Goal: Task Accomplishment & Management: Manage account settings

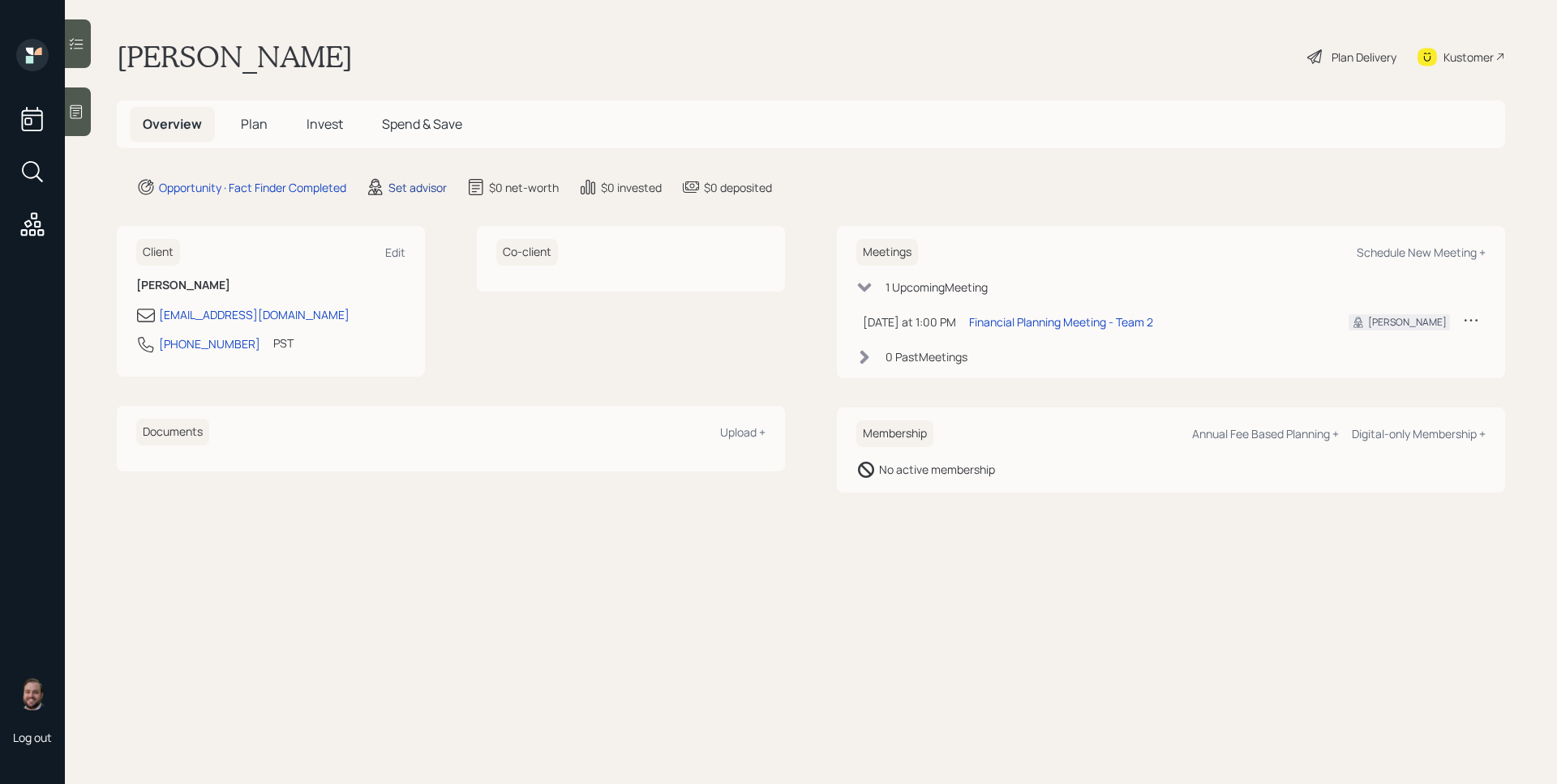
click at [398, 188] on div "Set advisor" at bounding box center [417, 187] width 59 height 17
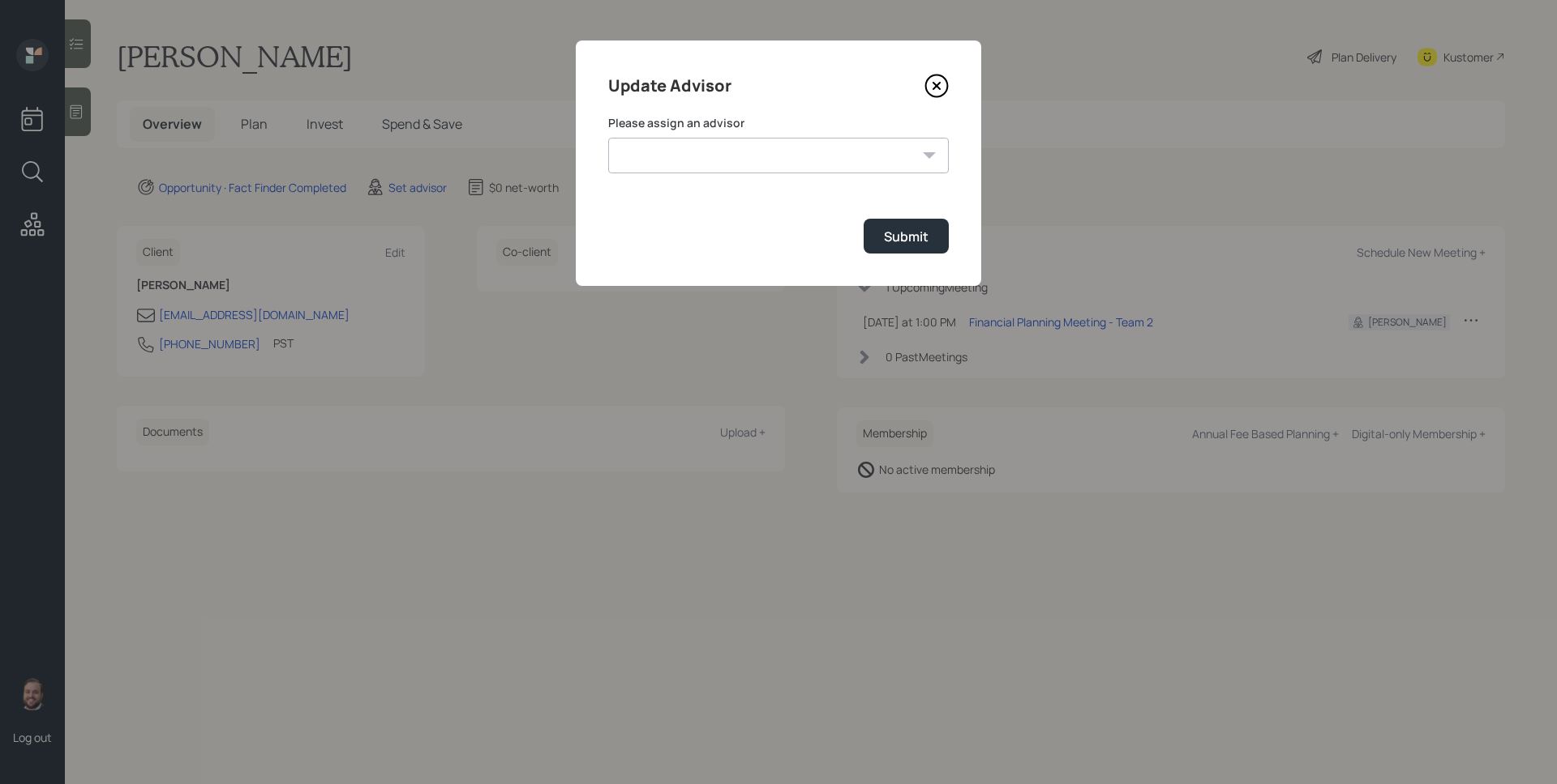
click at [648, 166] on select "[PERSON_NAME] [PERSON_NAME] End [PERSON_NAME] [PERSON_NAME] [PERSON_NAME] [PERS…" at bounding box center [778, 156] width 341 height 36
select select "d946c976-65aa-4529-ac9d-02c4f1114fc0"
click at [904, 238] on div "Submit" at bounding box center [906, 236] width 45 height 18
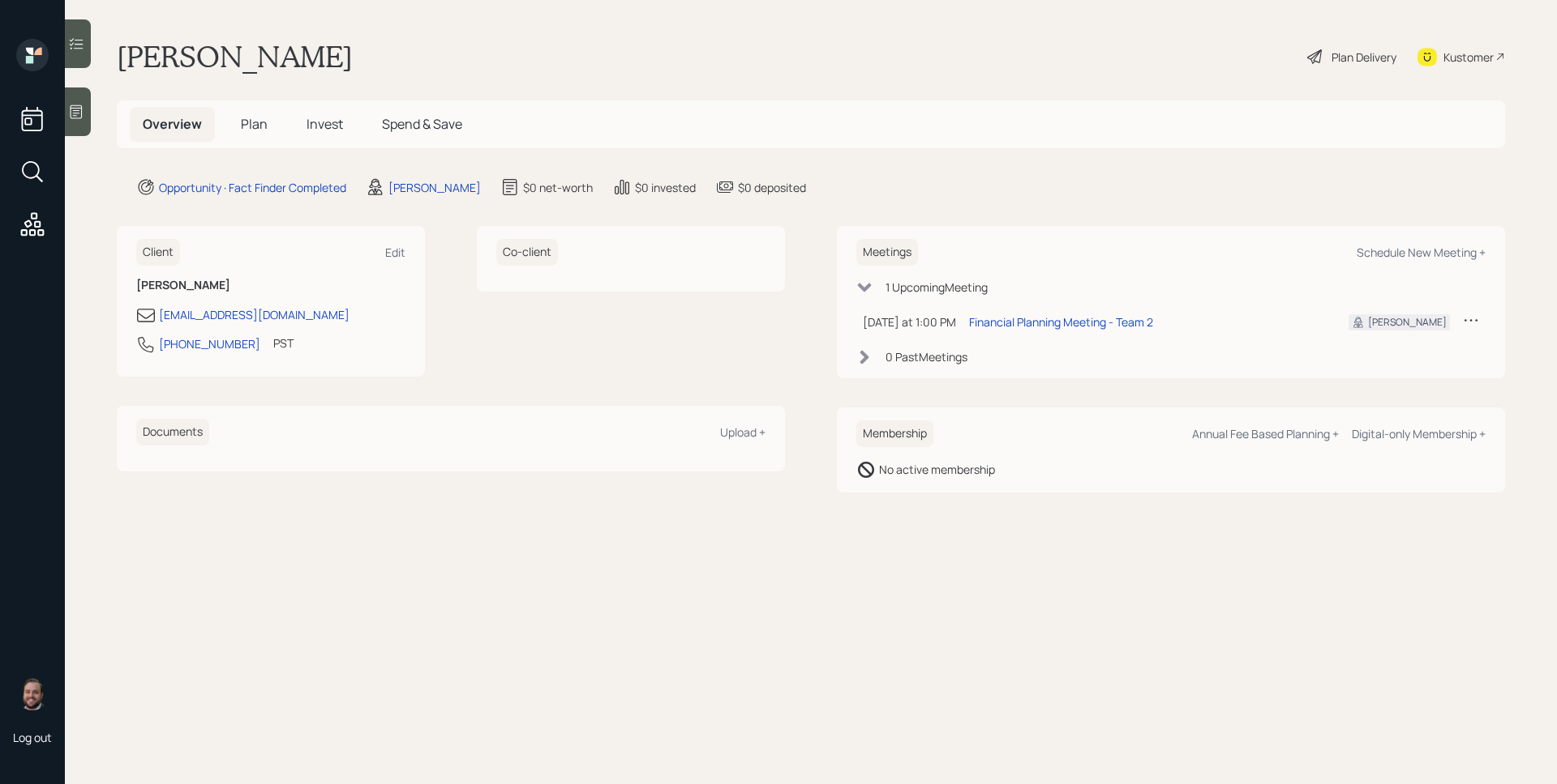
click at [89, 117] on div at bounding box center [77, 111] width 26 height 49
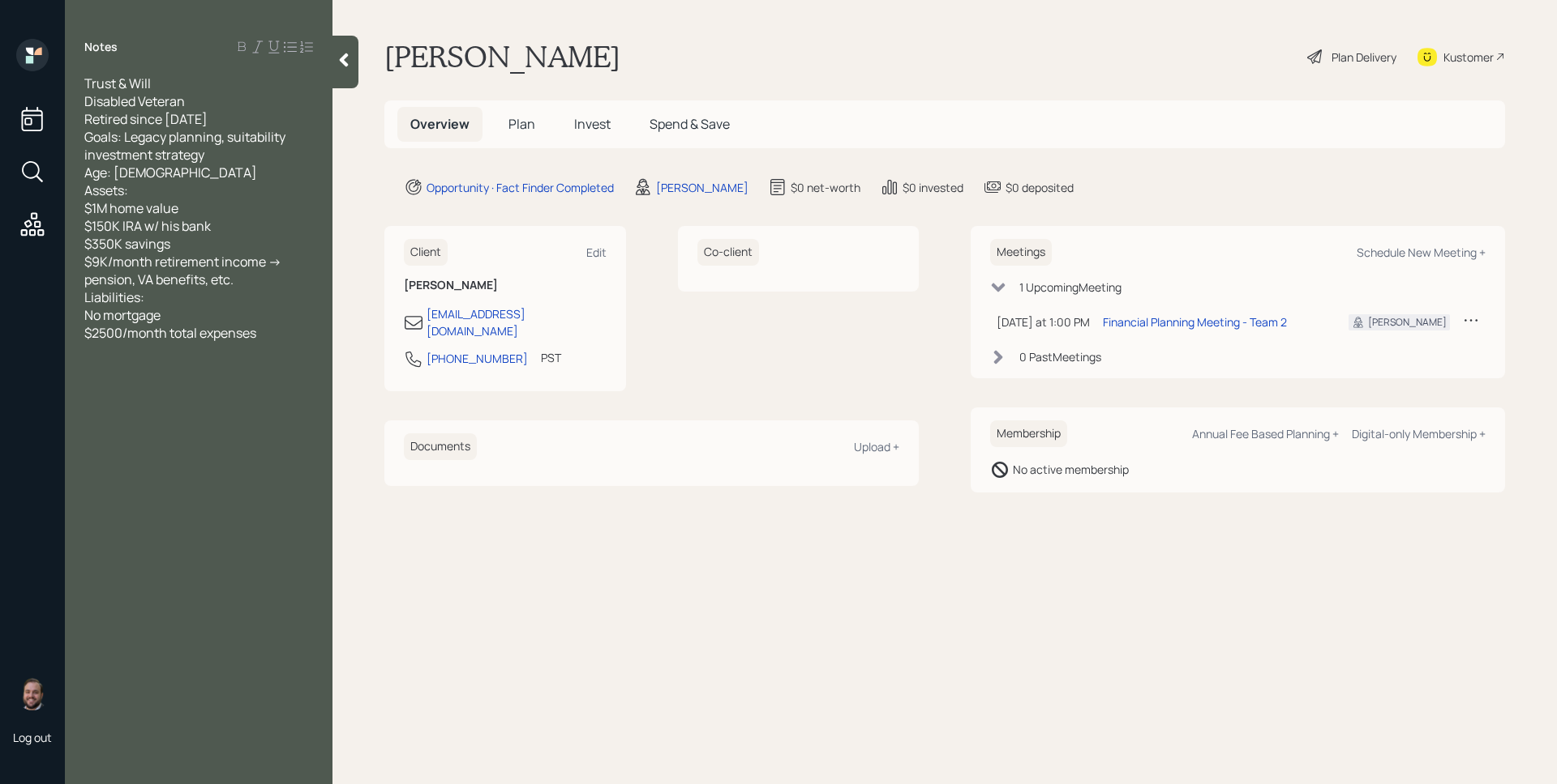
click at [523, 132] on span "Plan" at bounding box center [521, 124] width 27 height 18
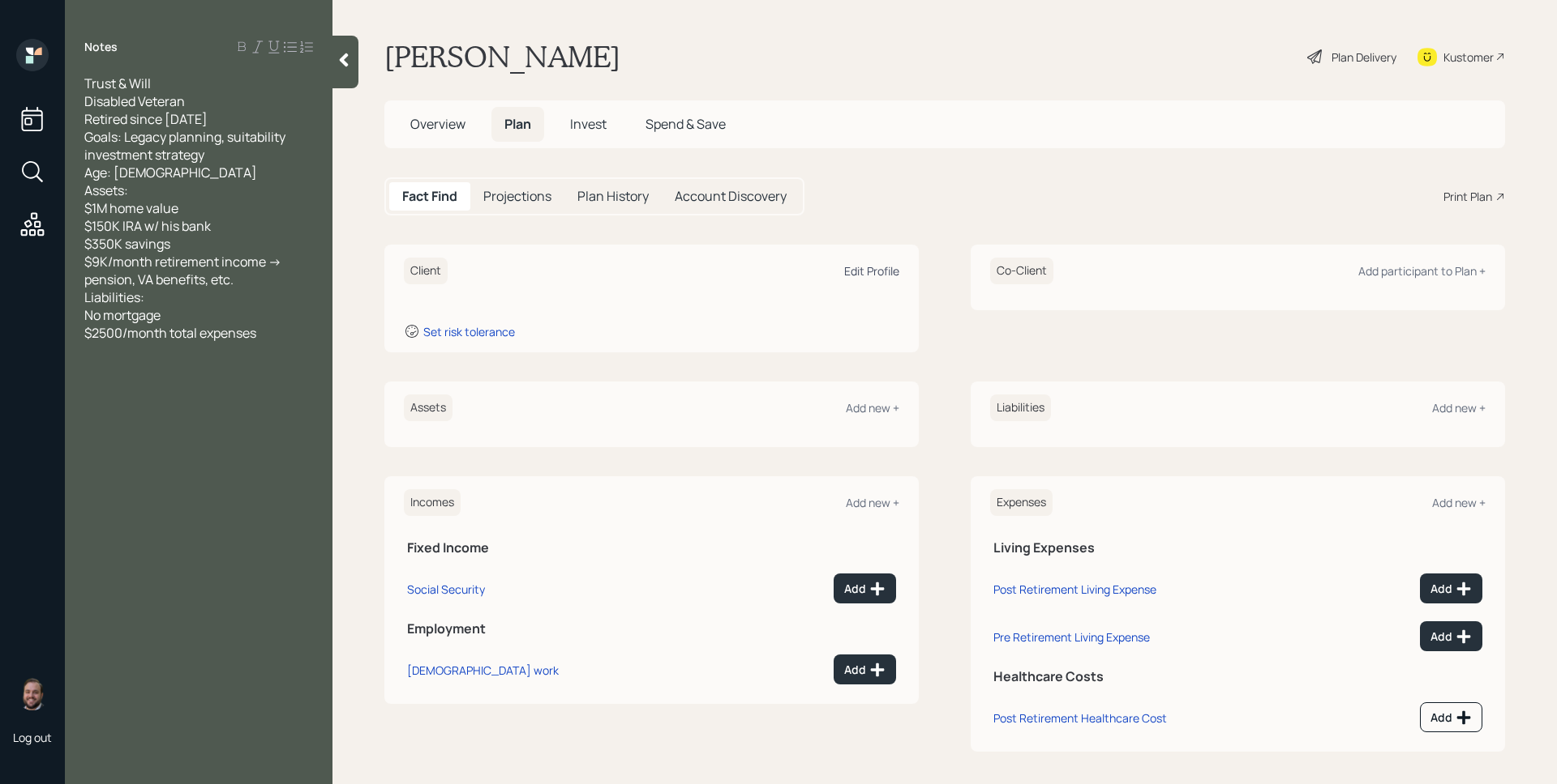
click at [858, 268] on div "Edit Profile" at bounding box center [872, 271] width 56 height 16
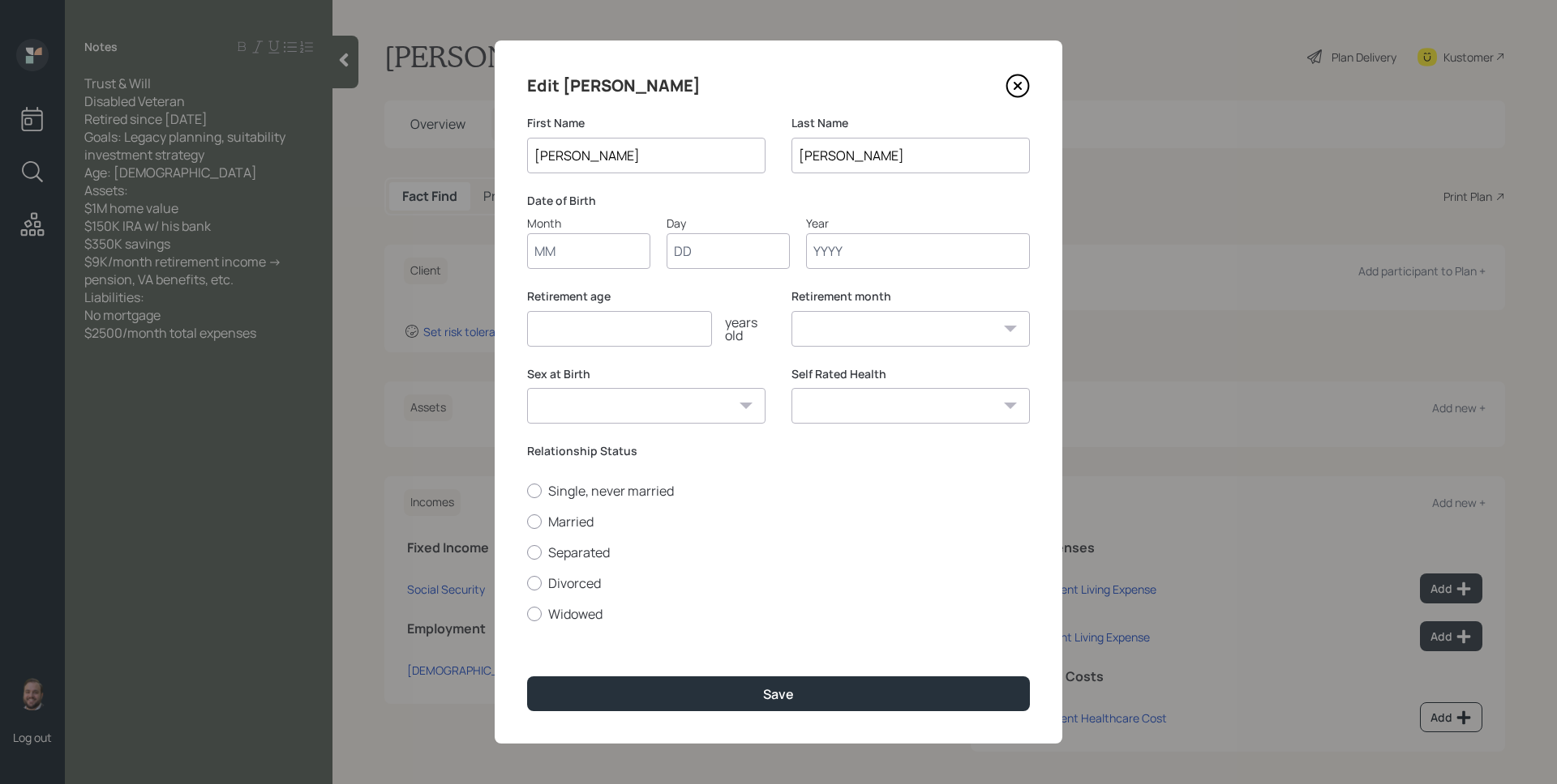
click at [628, 345] on input "number" at bounding box center [620, 329] width 185 height 36
type input "54"
click at [572, 249] on input "Month" at bounding box center [589, 251] width 123 height 36
type input "01"
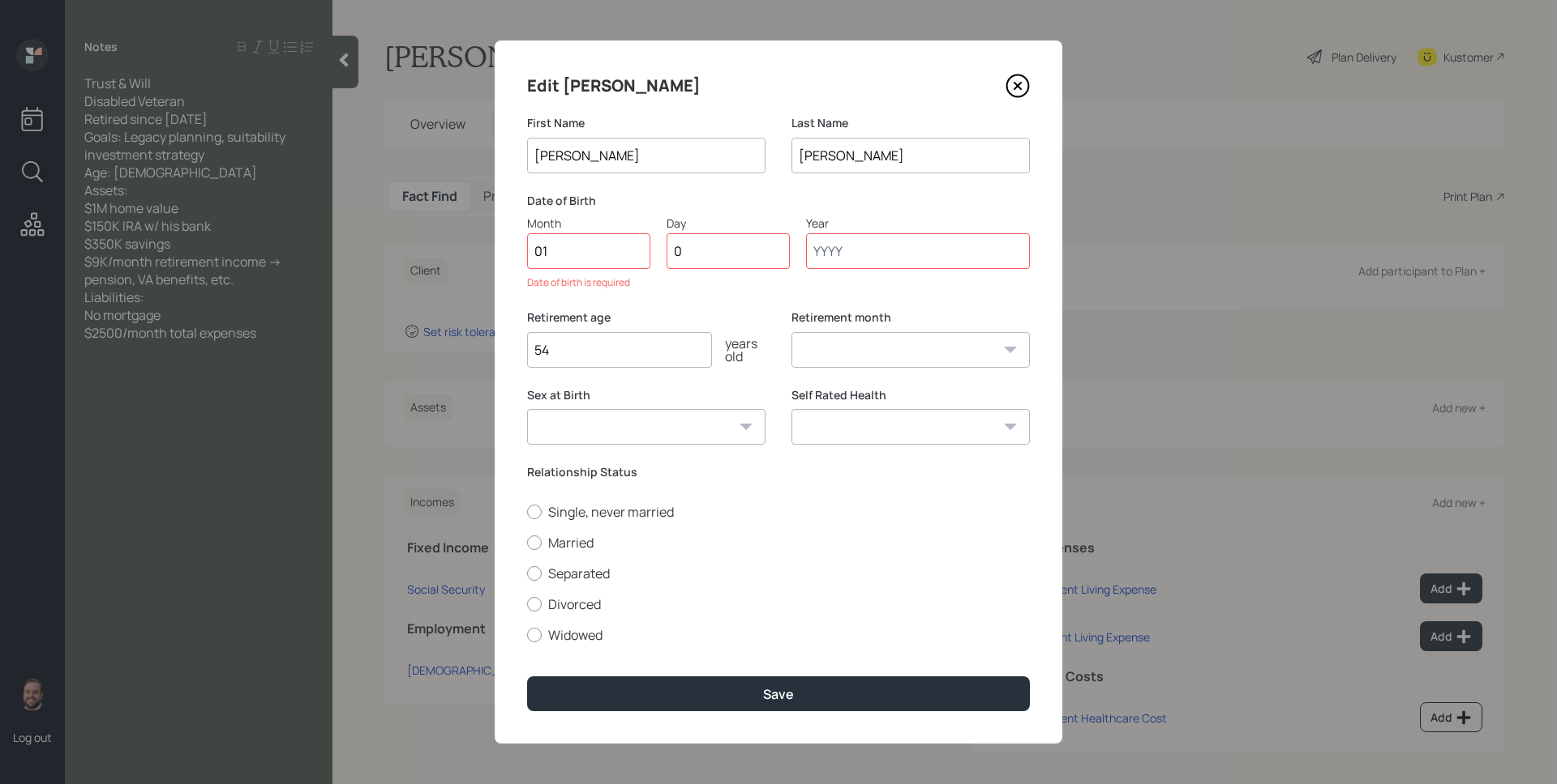
type input "01"
type input "1954"
select select "1"
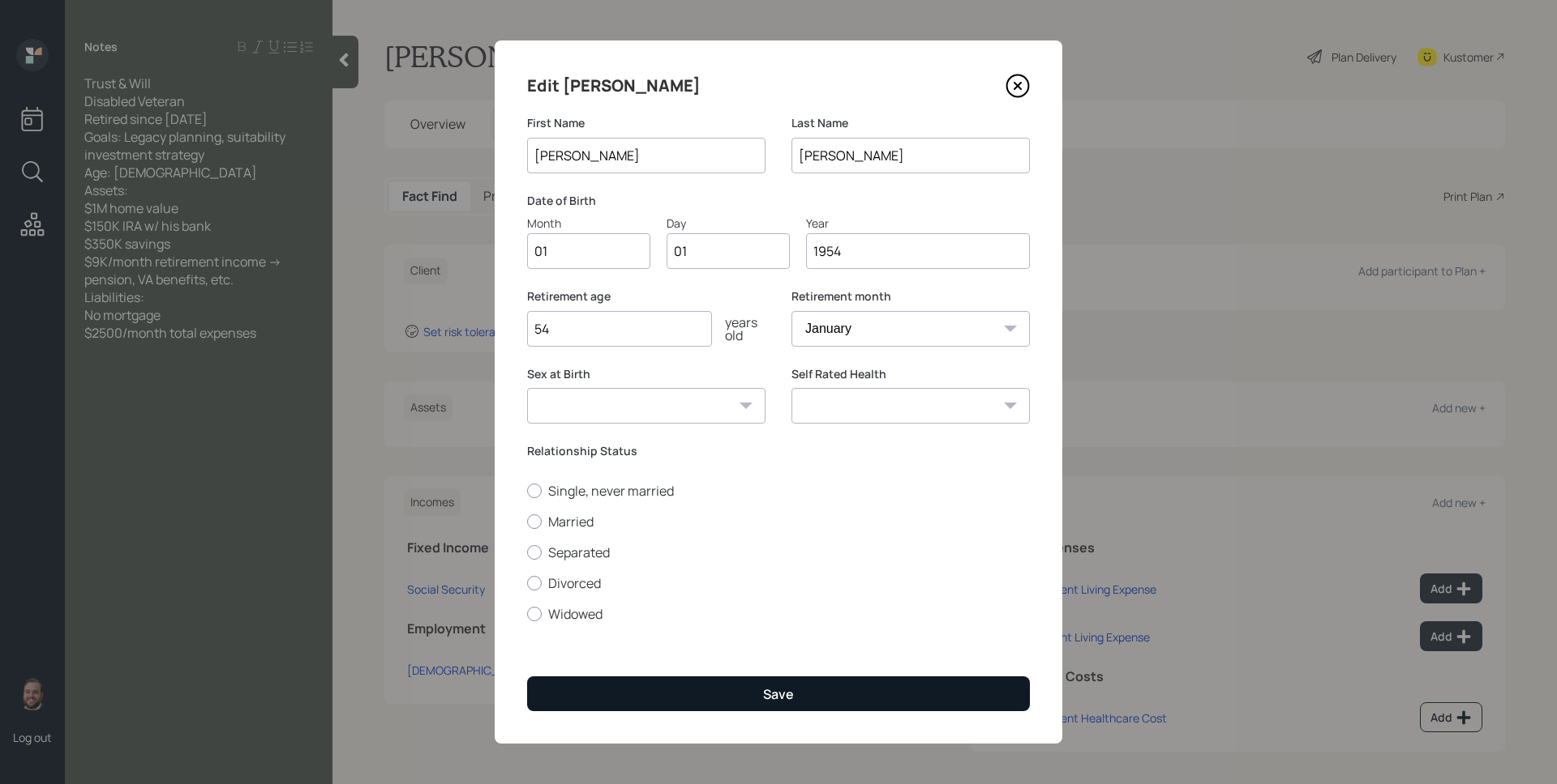
type input "1954"
click at [764, 688] on div "Save" at bounding box center [778, 695] width 31 height 18
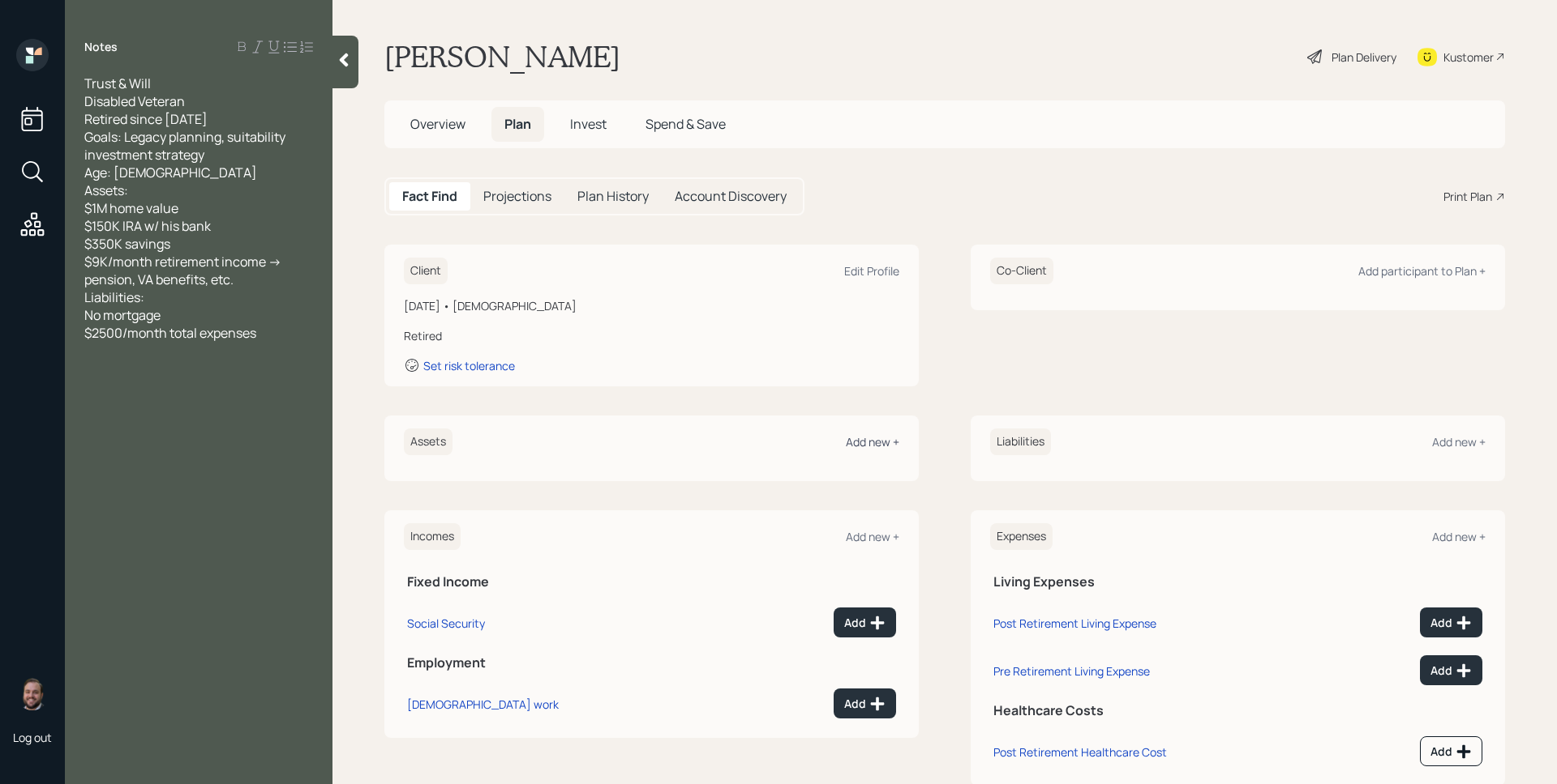
click at [863, 441] on div "Add new +" at bounding box center [873, 443] width 54 height 16
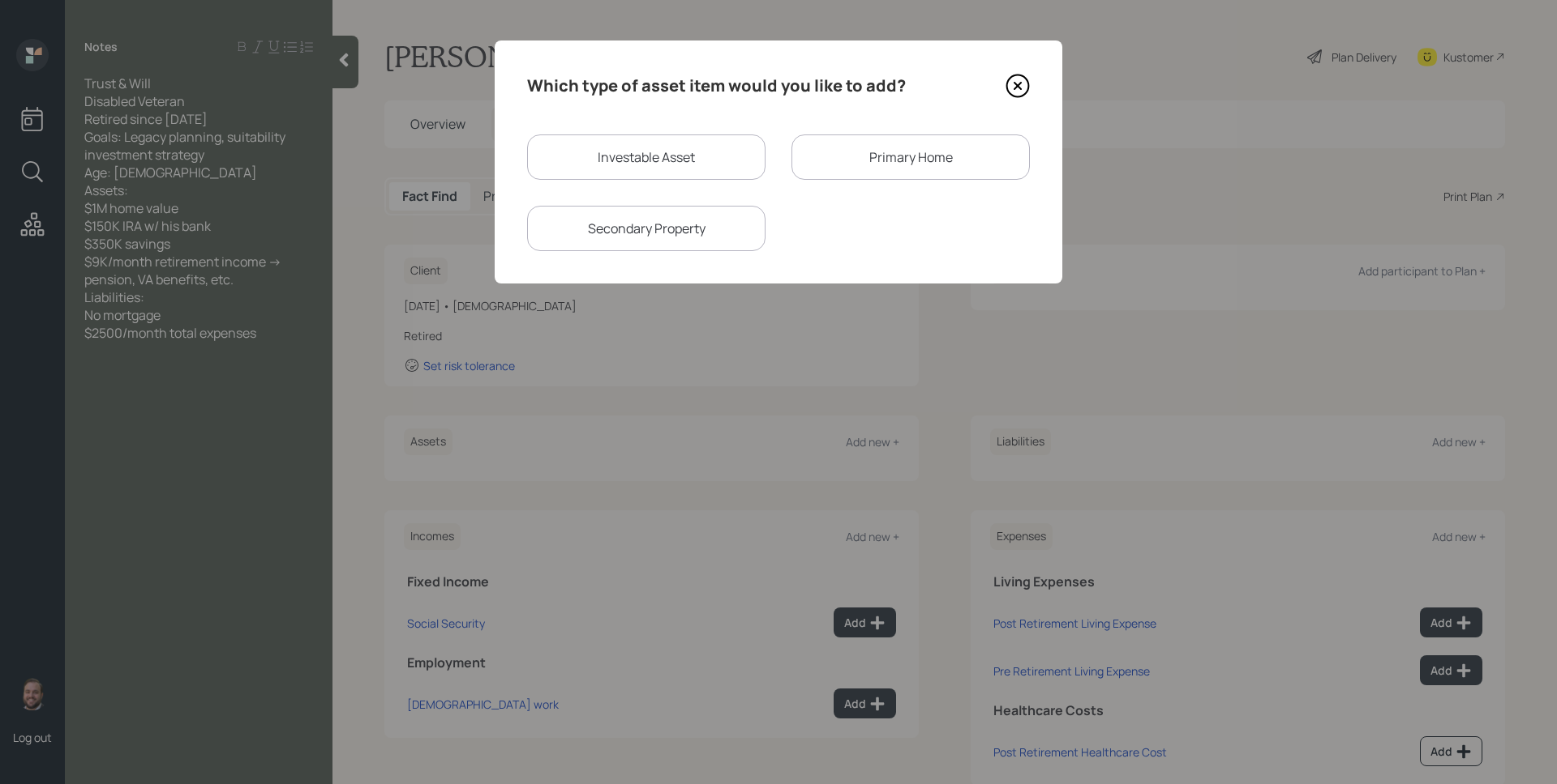
click at [837, 164] on div "Primary Home" at bounding box center [911, 158] width 238 height 46
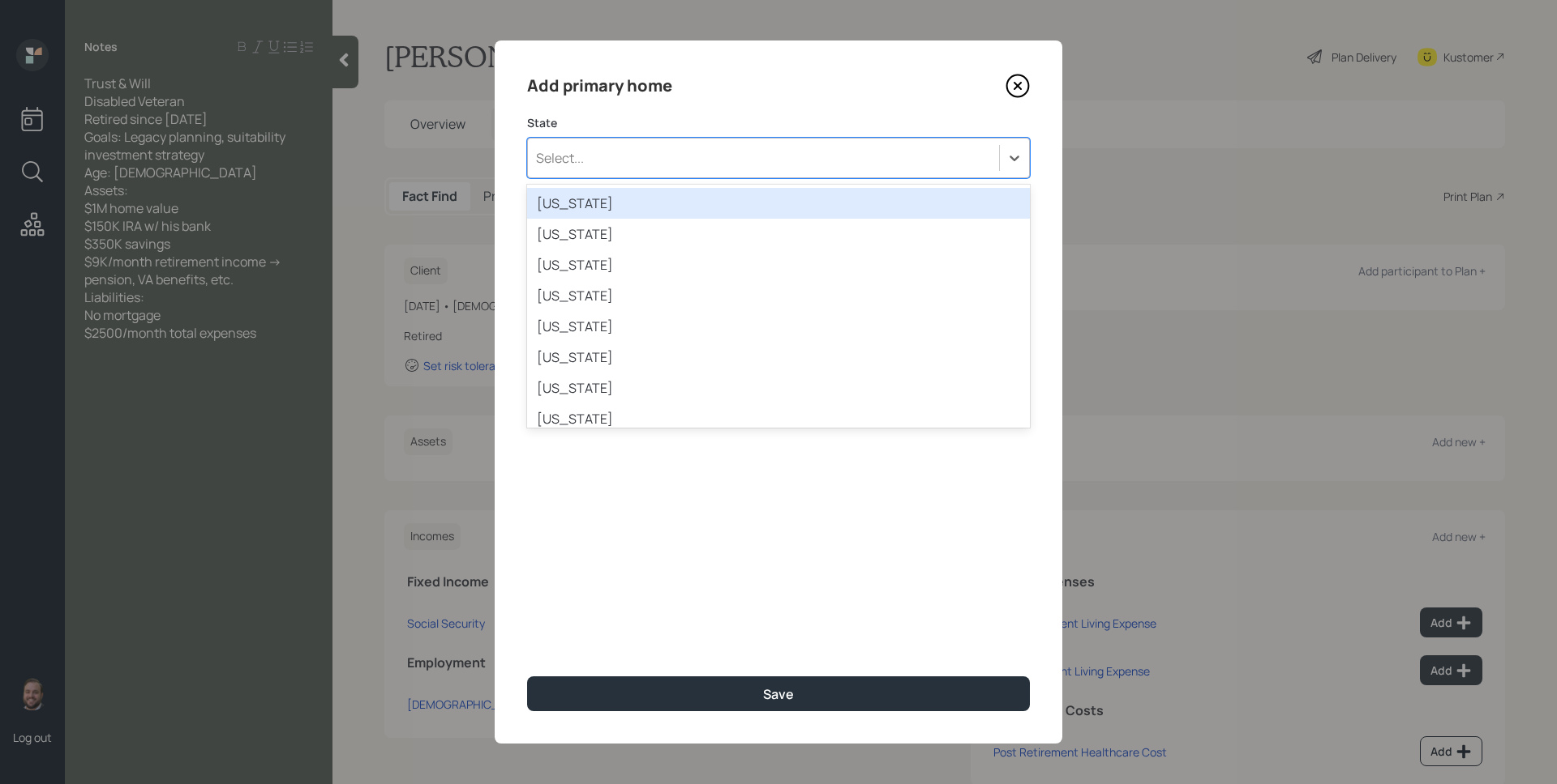
click at [591, 170] on div "Select..." at bounding box center [763, 158] width 471 height 28
type input "cal"
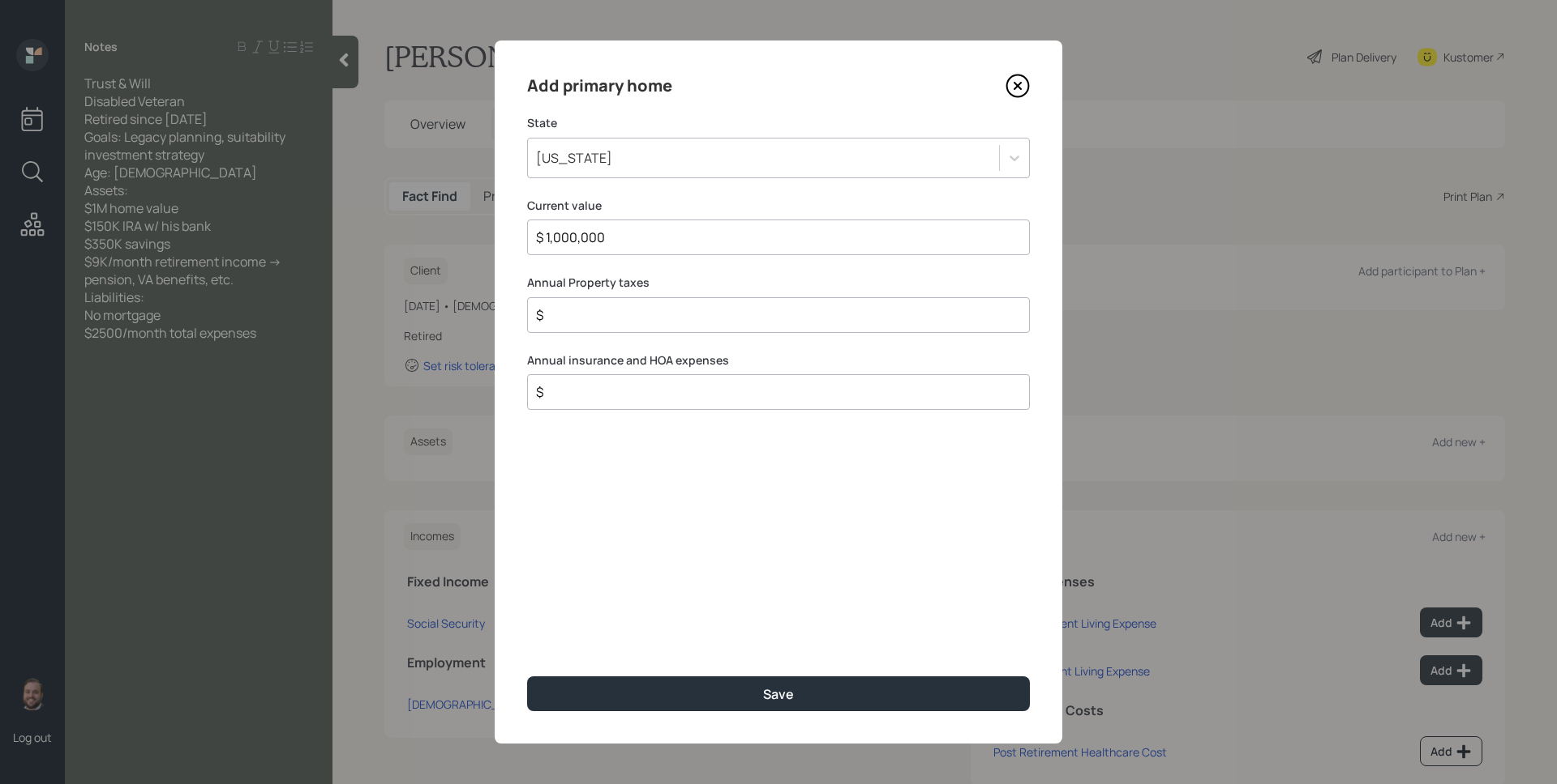
type input "$ 1,000,000"
click at [527, 677] on button "Save" at bounding box center [778, 694] width 502 height 35
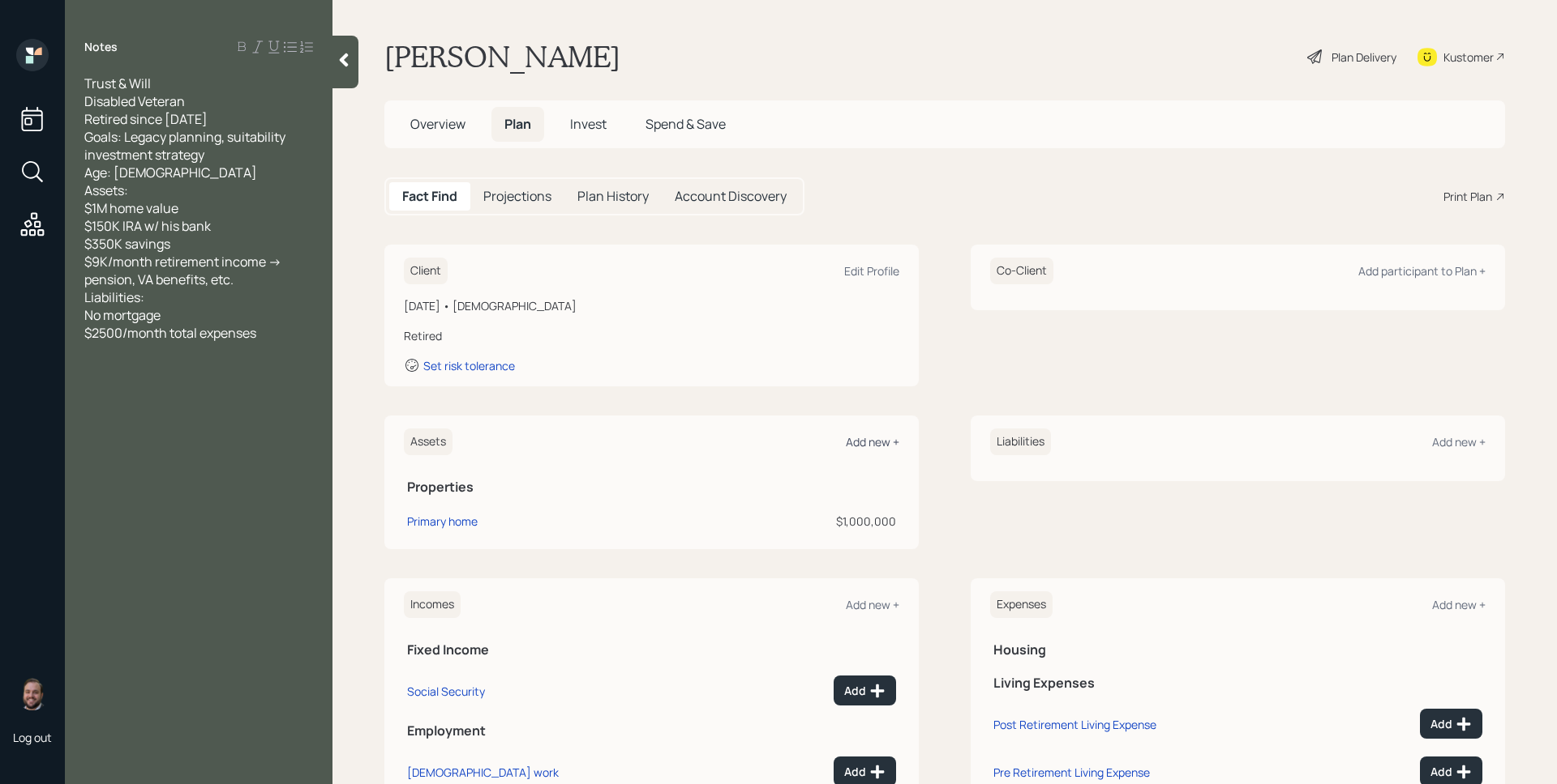
click at [875, 449] on div "Add new +" at bounding box center [873, 443] width 54 height 16
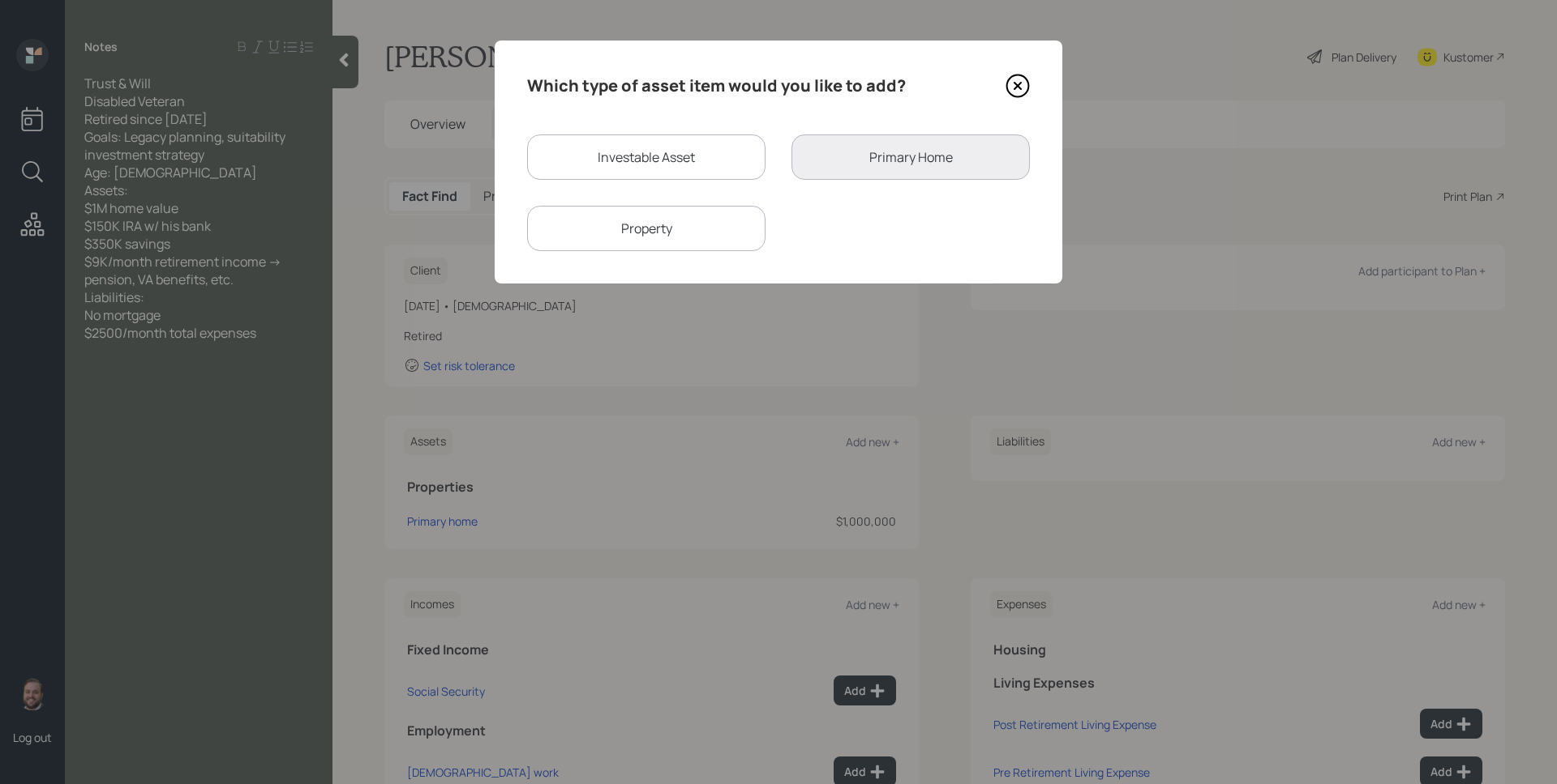
click at [638, 180] on div "Investable Asset Primary Home Property" at bounding box center [778, 194] width 502 height 117
click at [638, 159] on div "Investable Asset" at bounding box center [646, 158] width 238 height 46
select select "taxable"
select select "balanced"
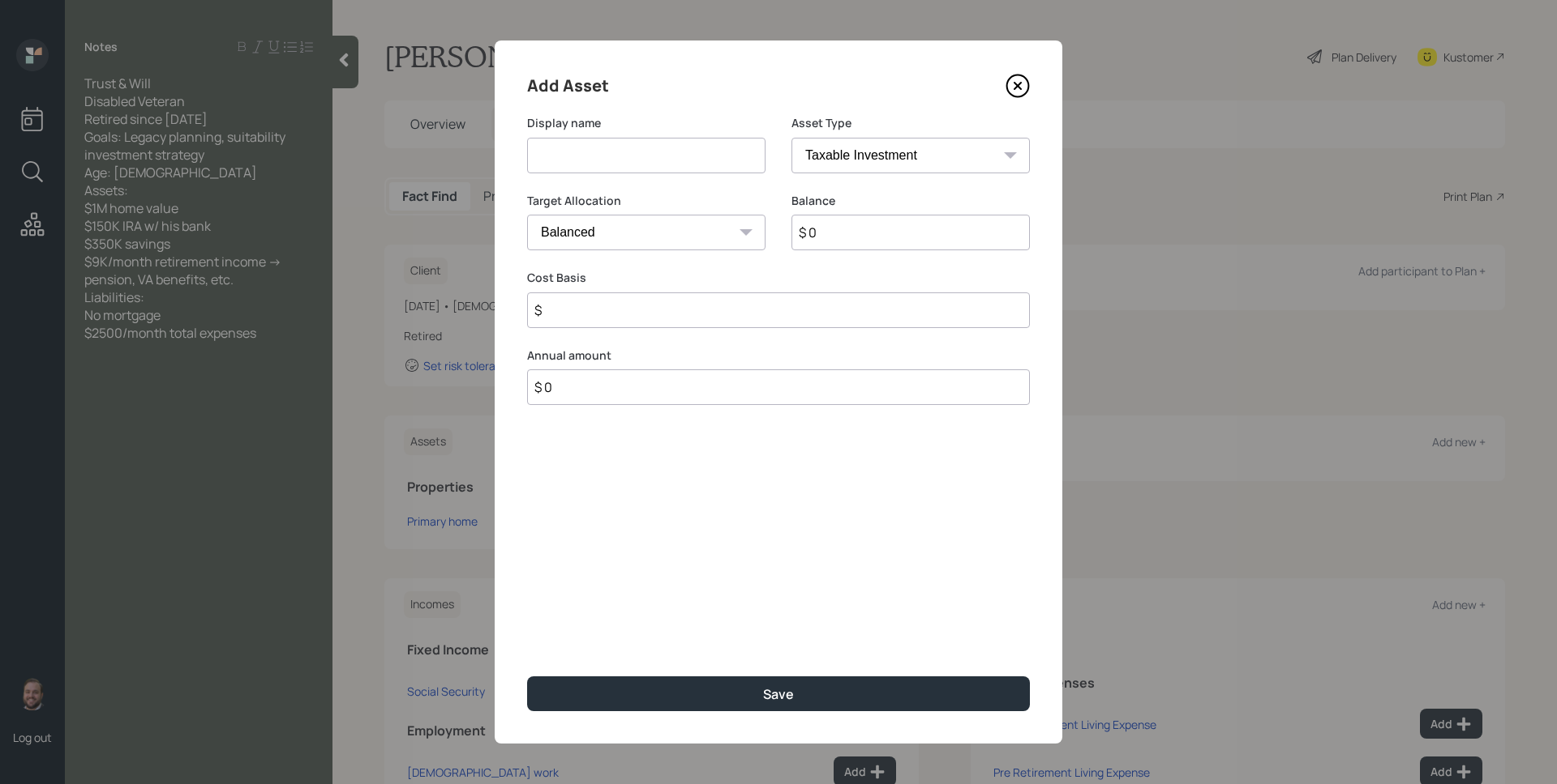
click at [638, 159] on input at bounding box center [646, 156] width 238 height 36
type input "Bank IRA"
click at [855, 158] on select "SEP [PERSON_NAME] IRA 401(k) [PERSON_NAME] 401(k) 403(b) [PERSON_NAME] 403(b) 4…" at bounding box center [911, 156] width 238 height 36
select select "ira"
type input "$"
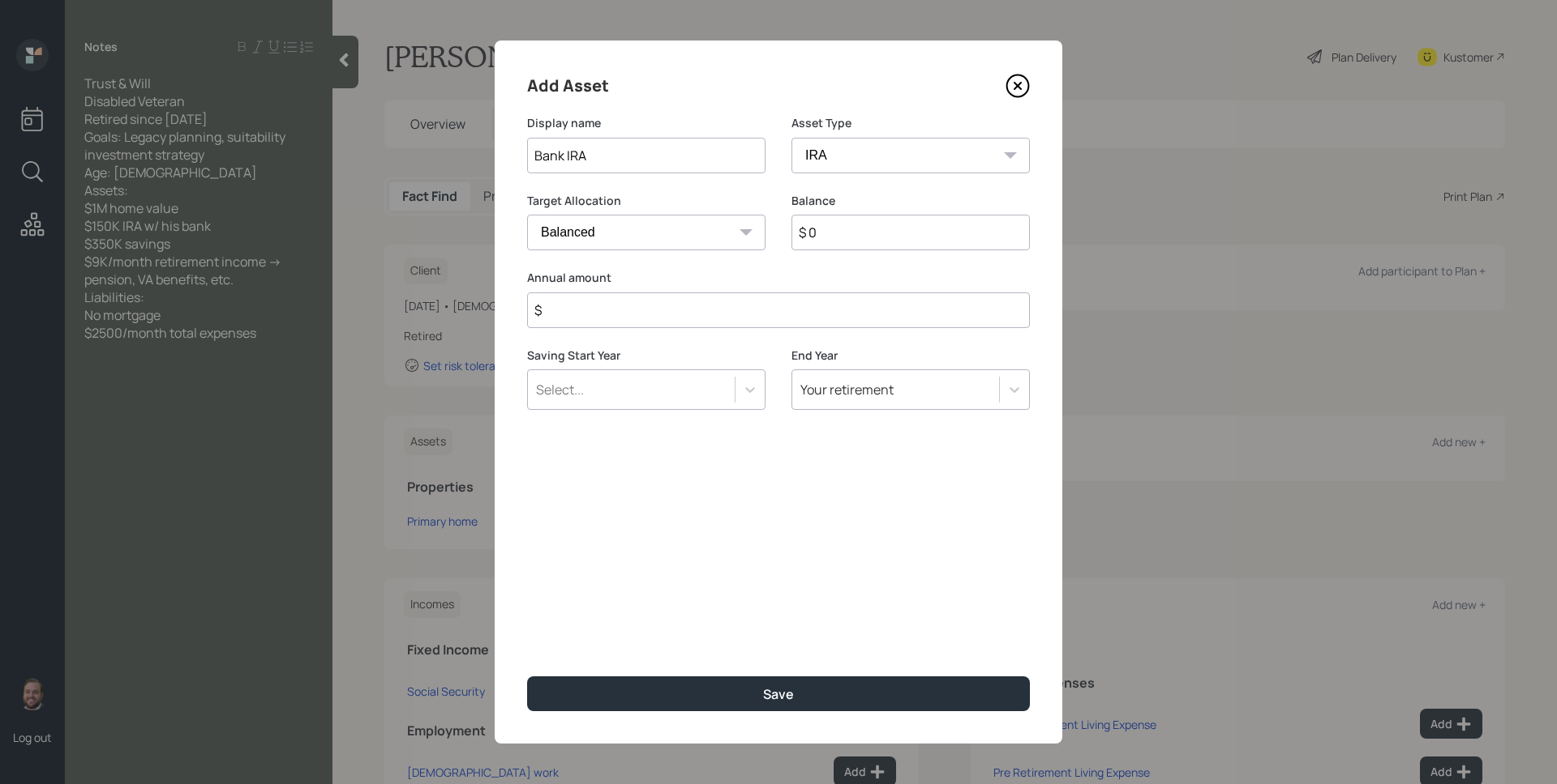
click at [879, 236] on input "$ 0" at bounding box center [911, 232] width 238 height 36
type input "$ 150,000"
type input "$ 0"
click at [527, 677] on button "Save" at bounding box center [778, 694] width 502 height 35
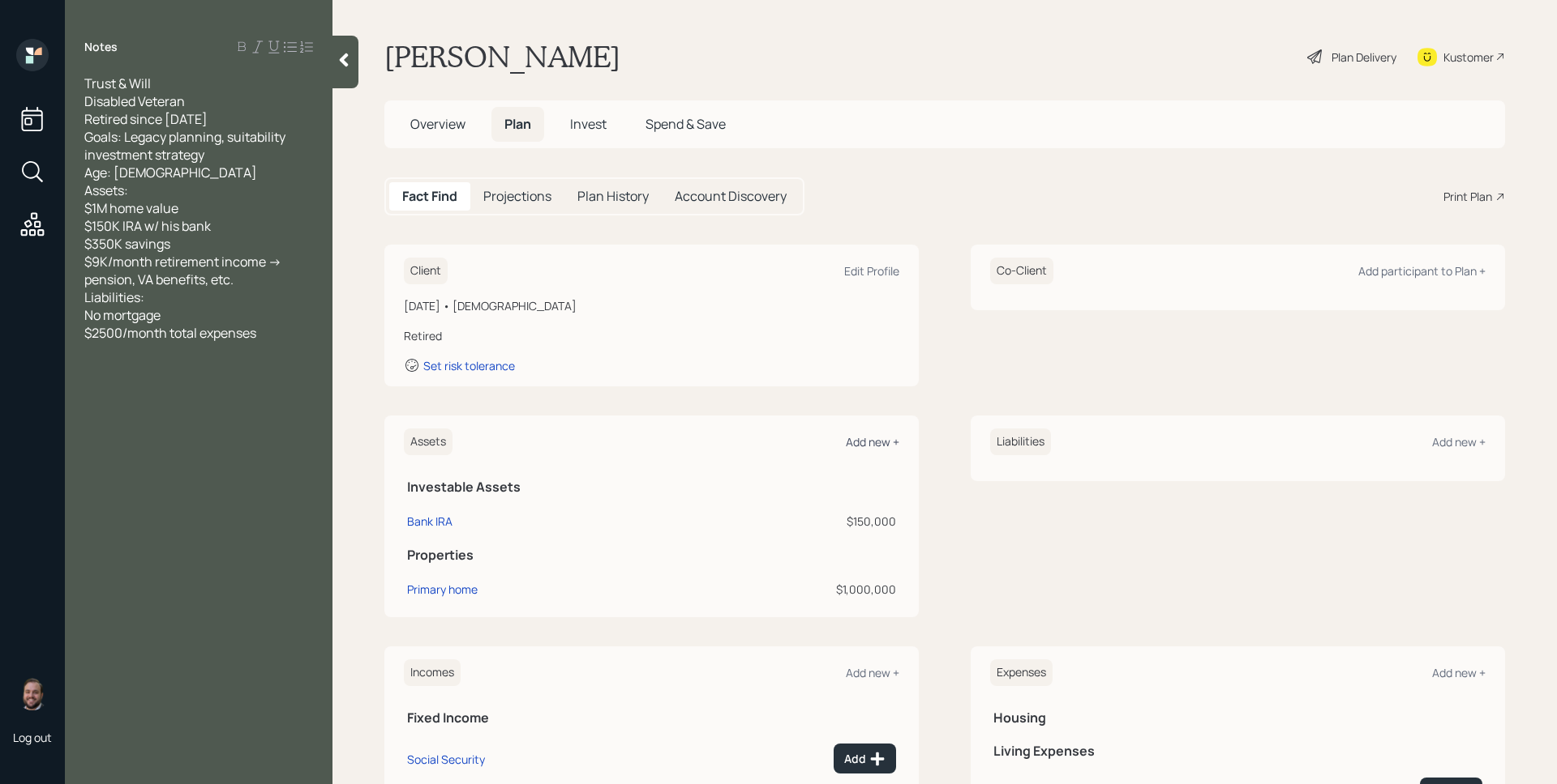
click at [877, 447] on div "Add new +" at bounding box center [873, 443] width 54 height 16
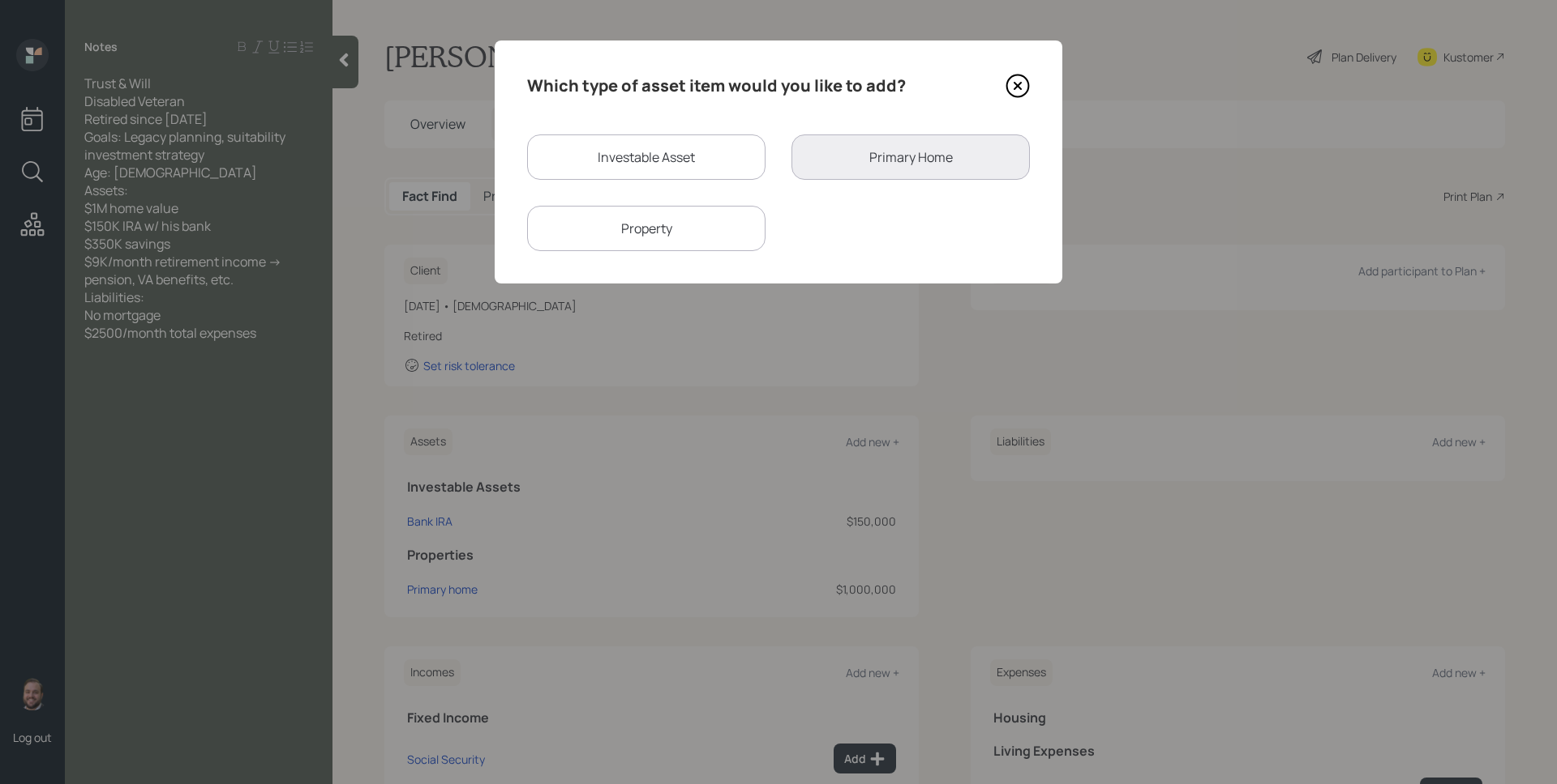
click at [669, 136] on div "Investable Asset" at bounding box center [646, 158] width 238 height 46
select select "taxable"
select select "balanced"
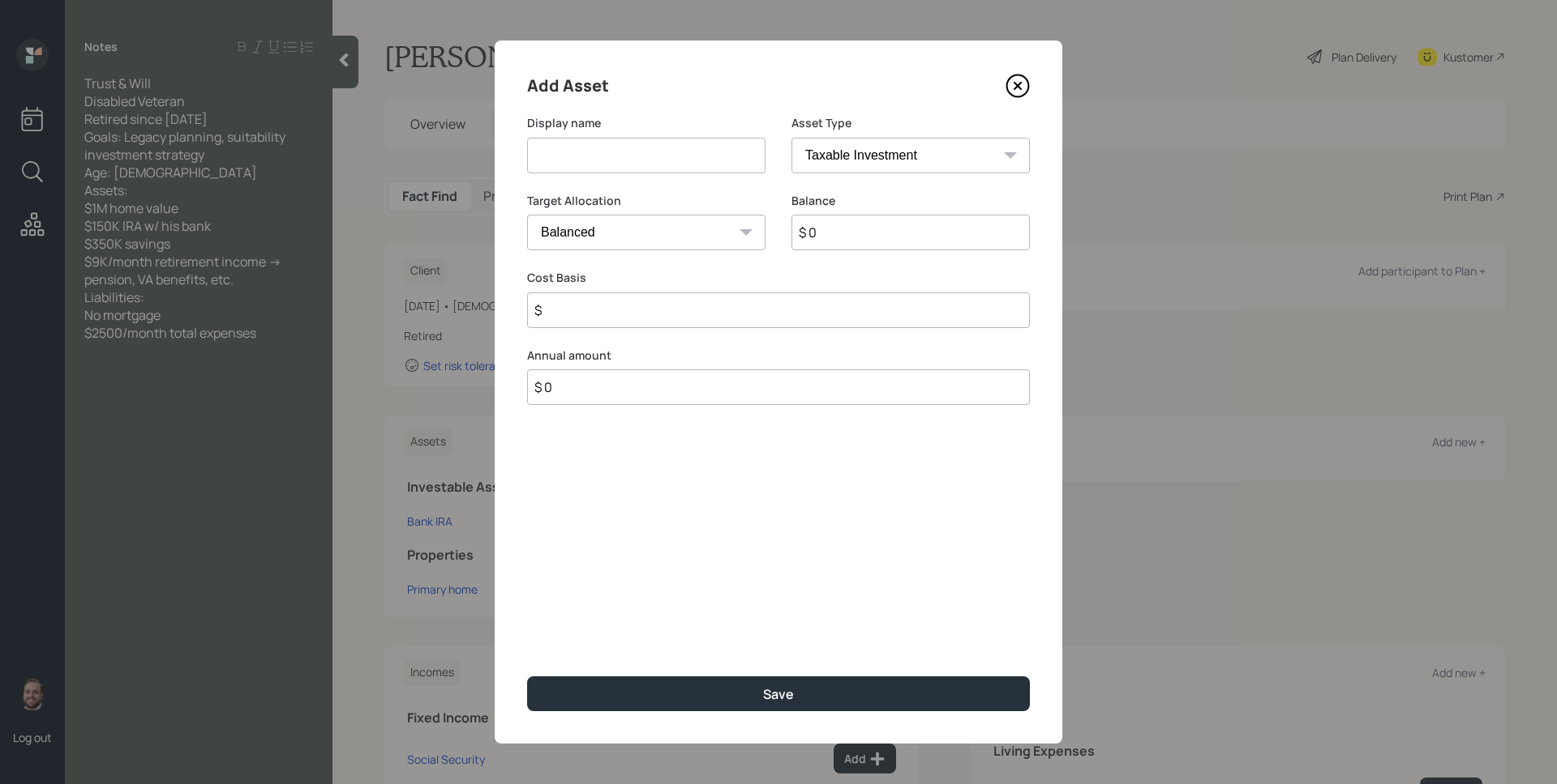
click at [666, 139] on input at bounding box center [646, 156] width 238 height 36
type input "Savings"
click at [845, 157] on select "SEP [PERSON_NAME] IRA 401(k) [PERSON_NAME] 401(k) 403(b) [PERSON_NAME] 403(b) 4…" at bounding box center [911, 156] width 238 height 36
select select "cash"
type input "$"
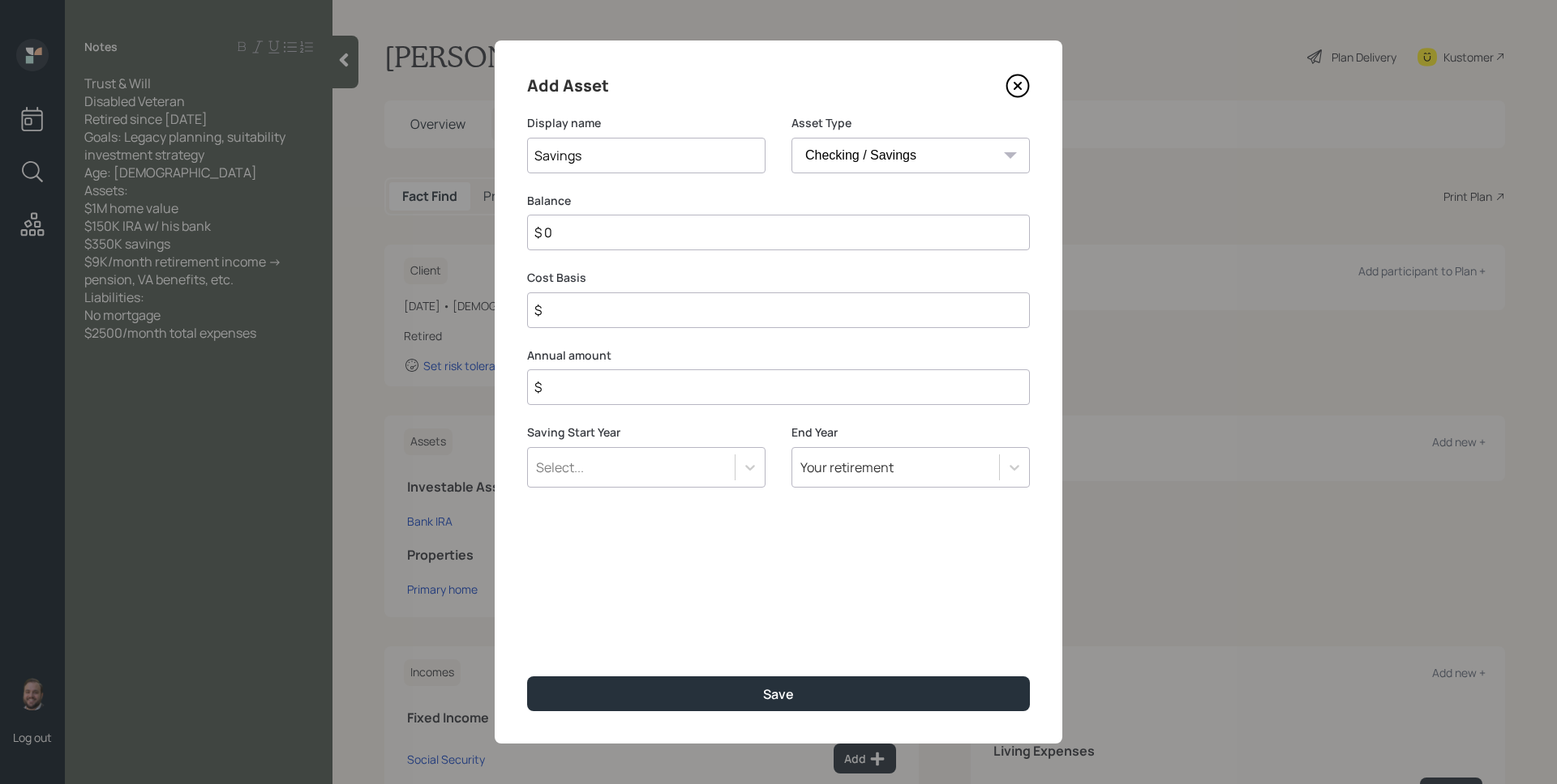
click at [871, 236] on input "$ 0" at bounding box center [778, 232] width 502 height 36
type input "$ 3"
type input "$ 35"
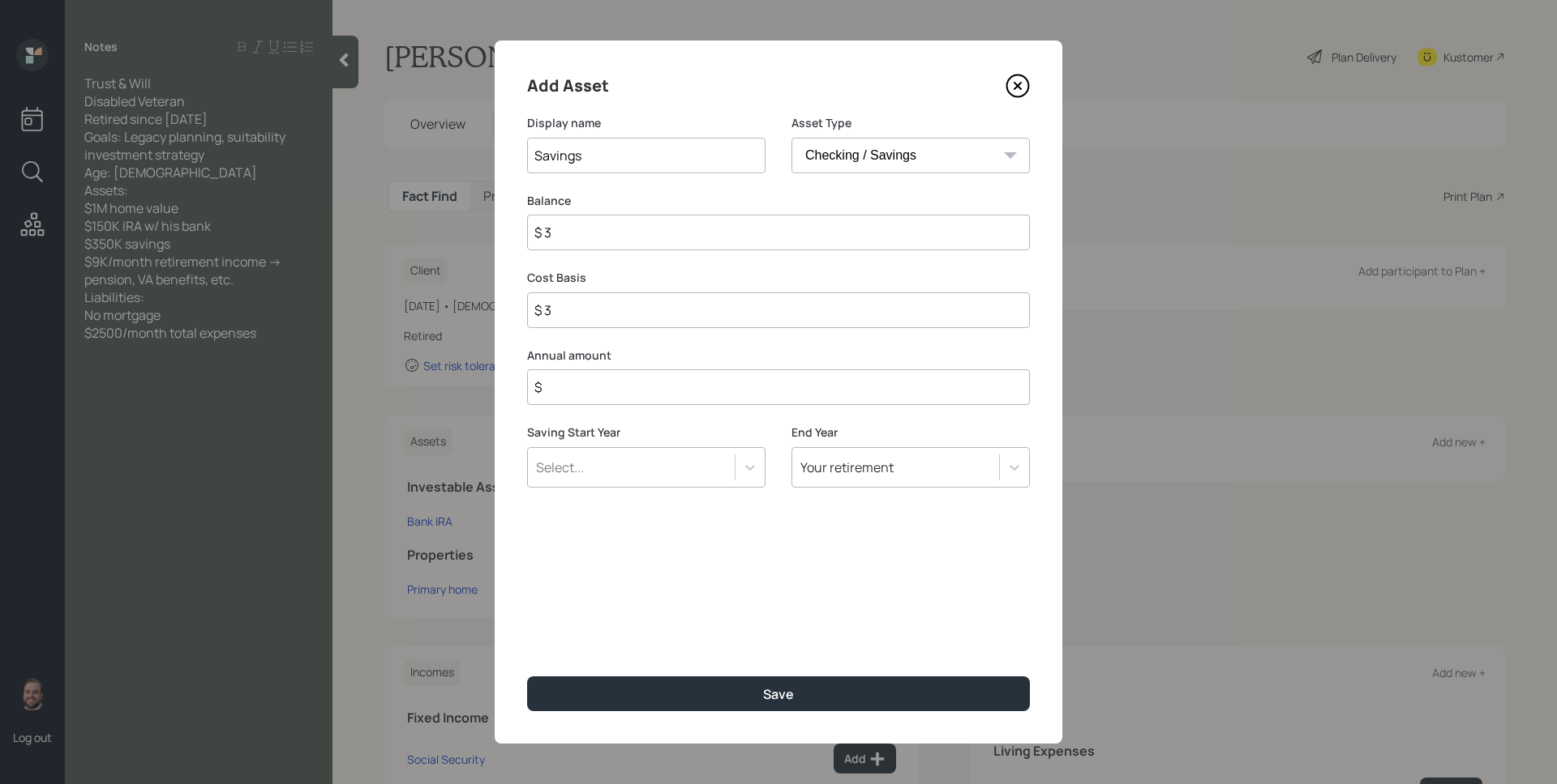
type input "$ 35"
type input "$ 350"
type input "$ 3,500"
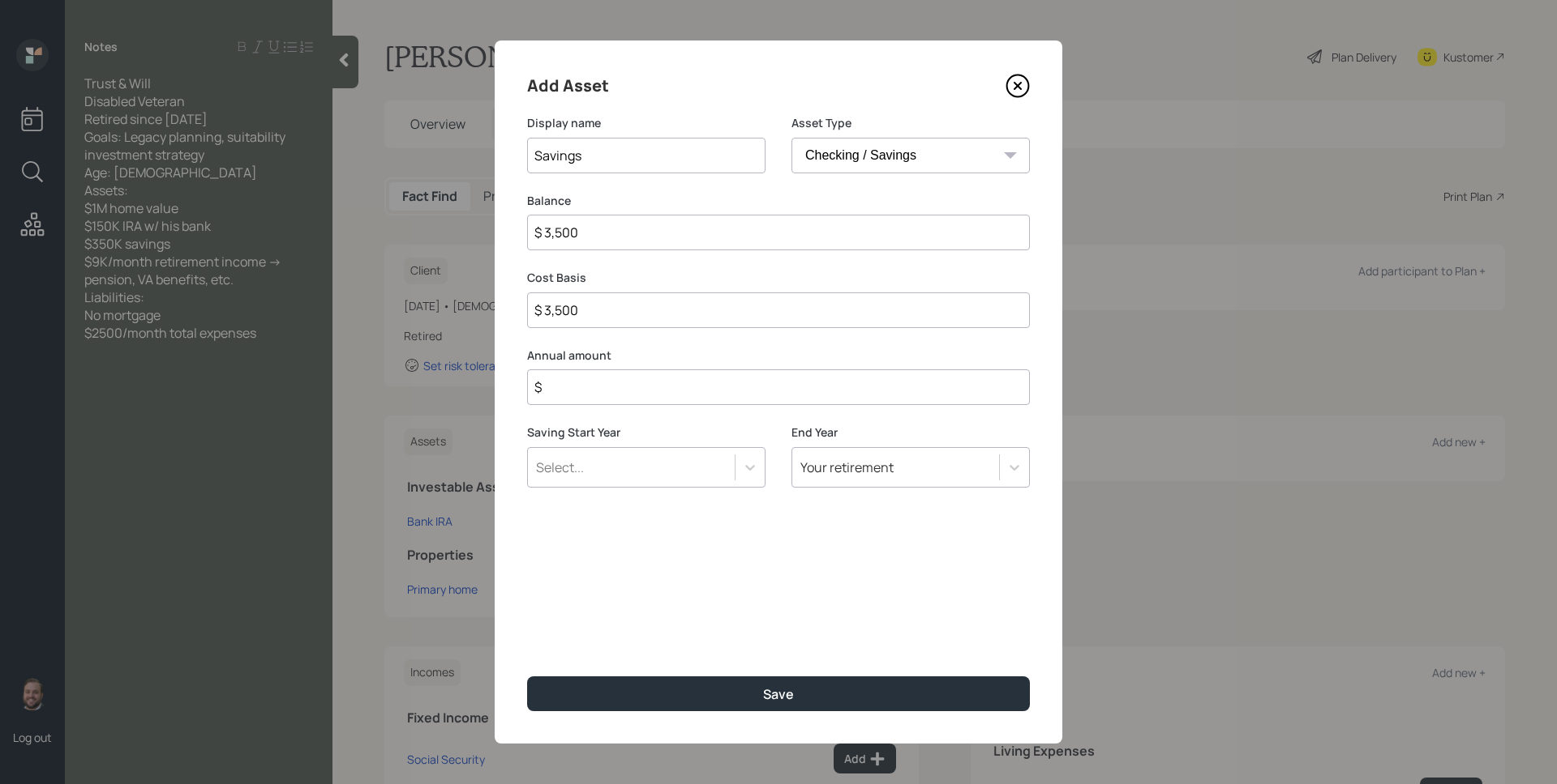
type input "$ 35,000"
type input "$ 350,000"
type input "$ 0"
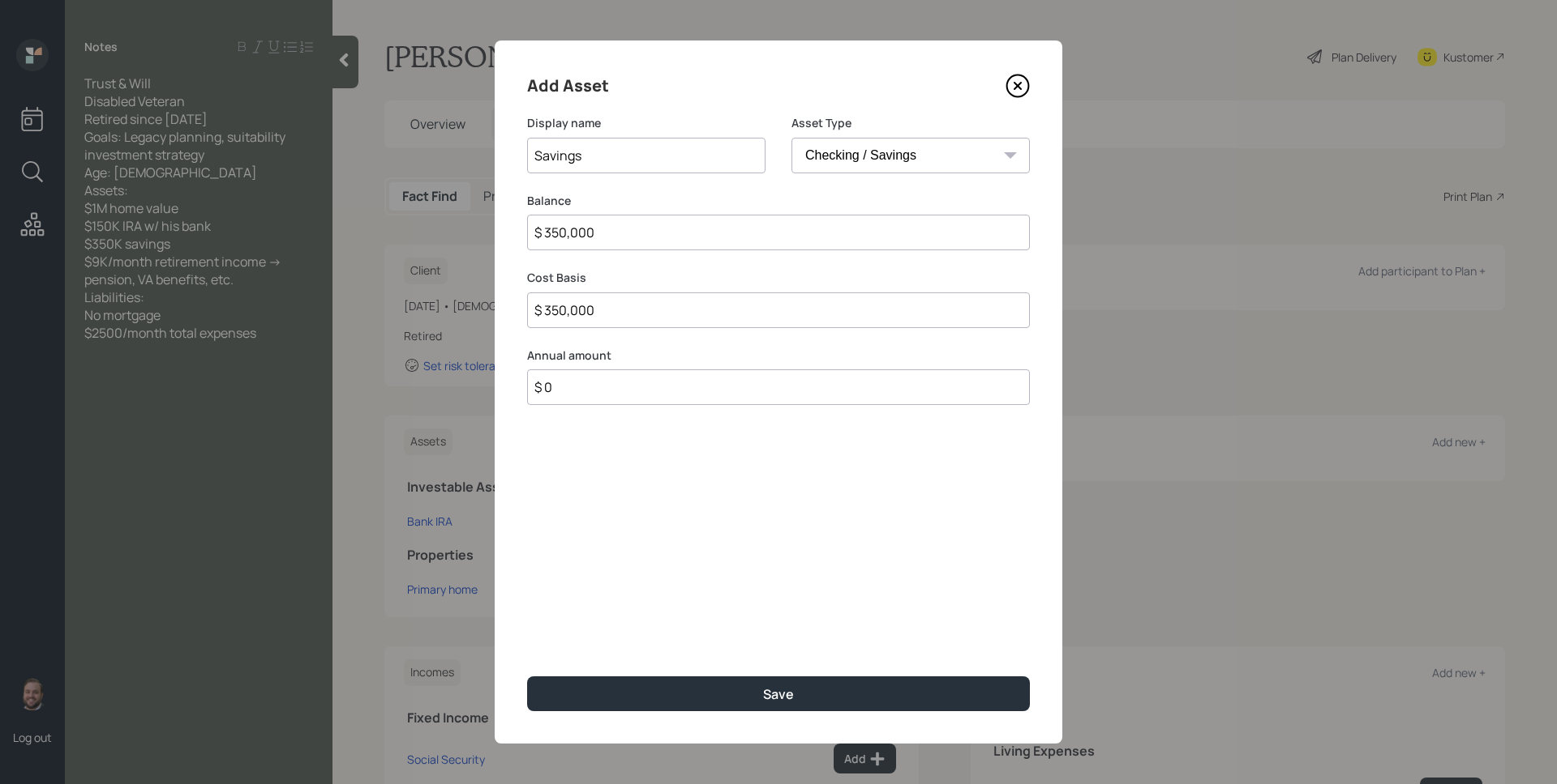
click at [527, 677] on button "Save" at bounding box center [778, 694] width 502 height 35
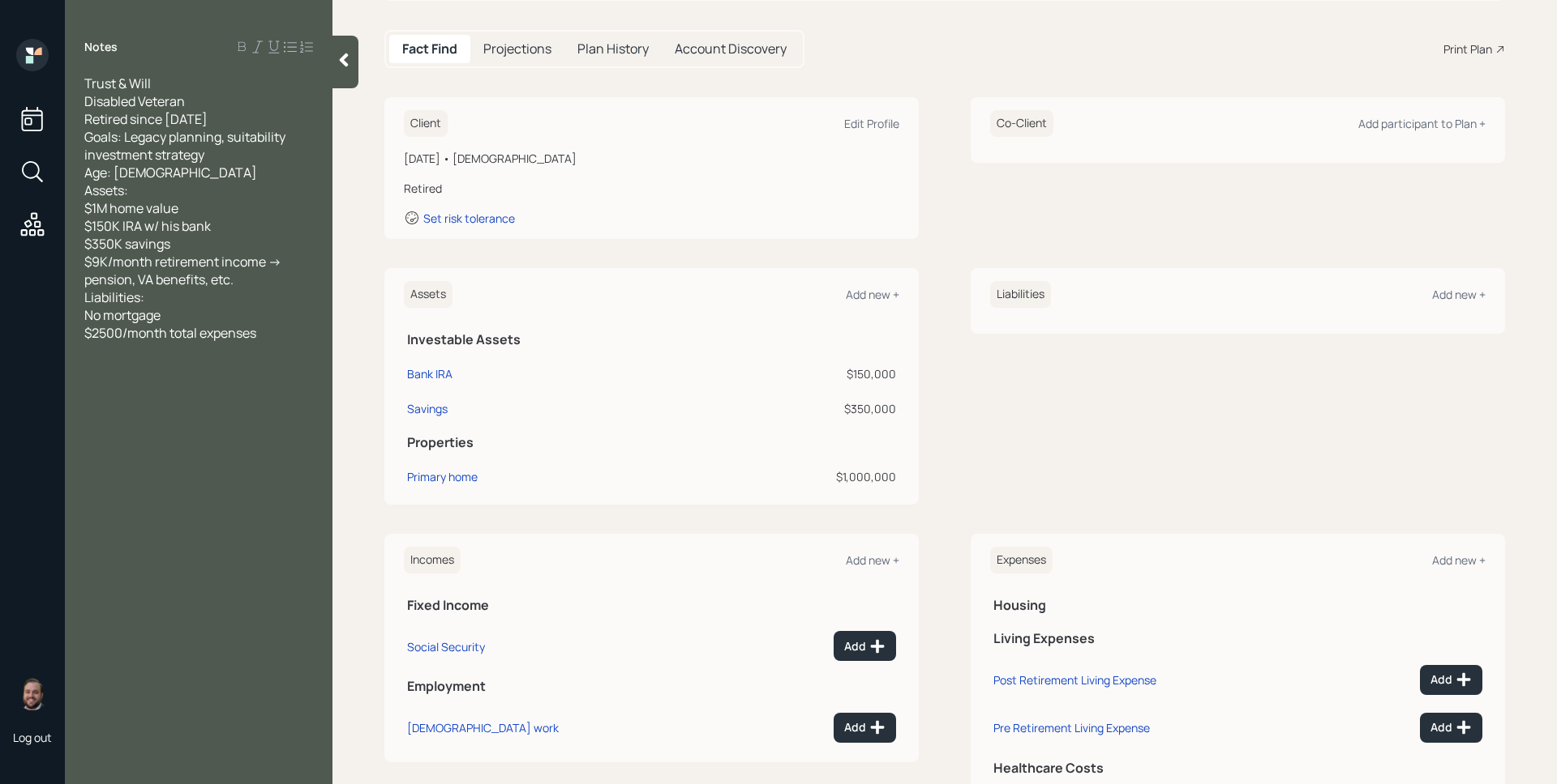
scroll to position [217, 0]
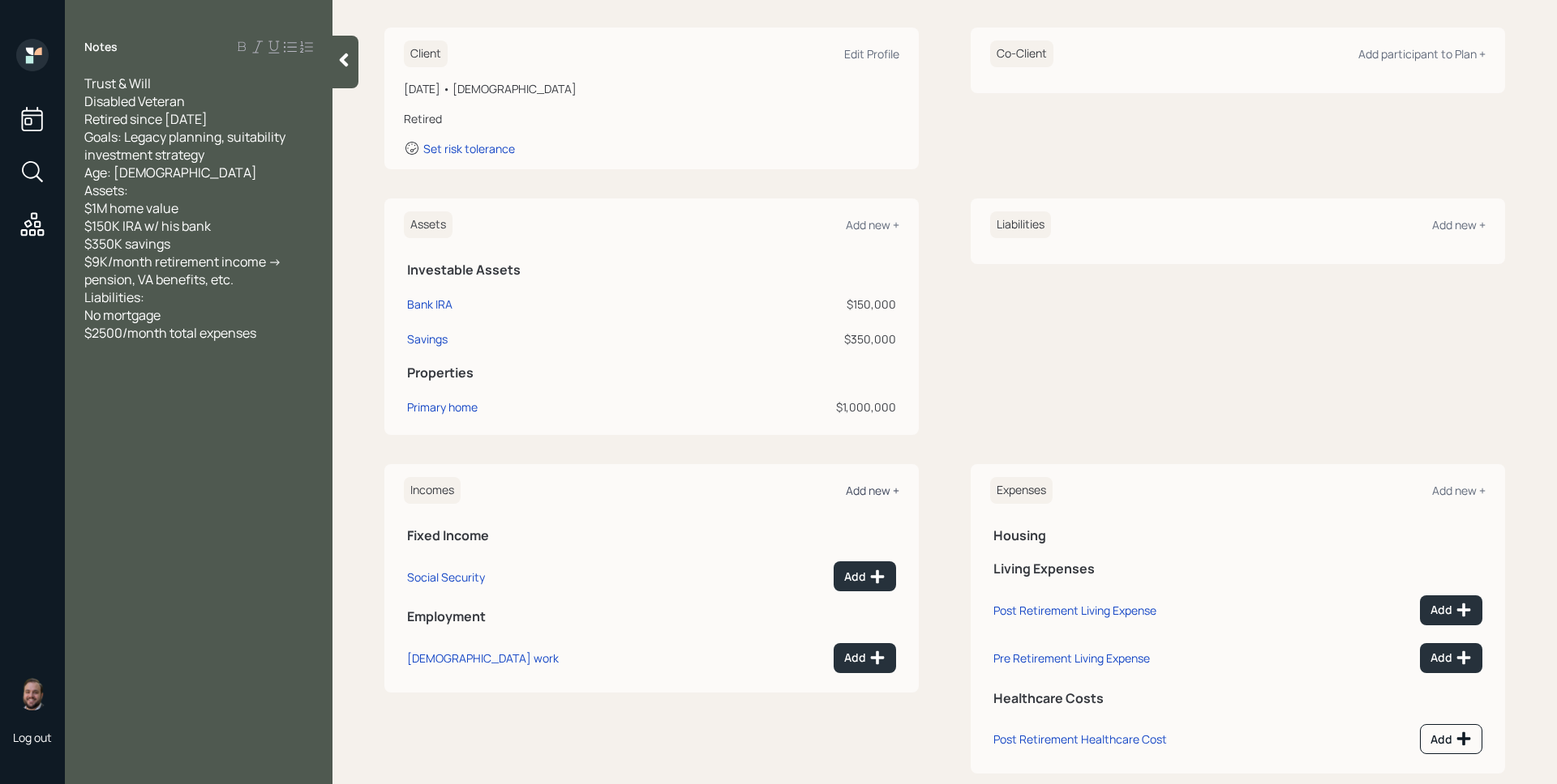
click at [871, 495] on div "Add new +" at bounding box center [873, 491] width 54 height 16
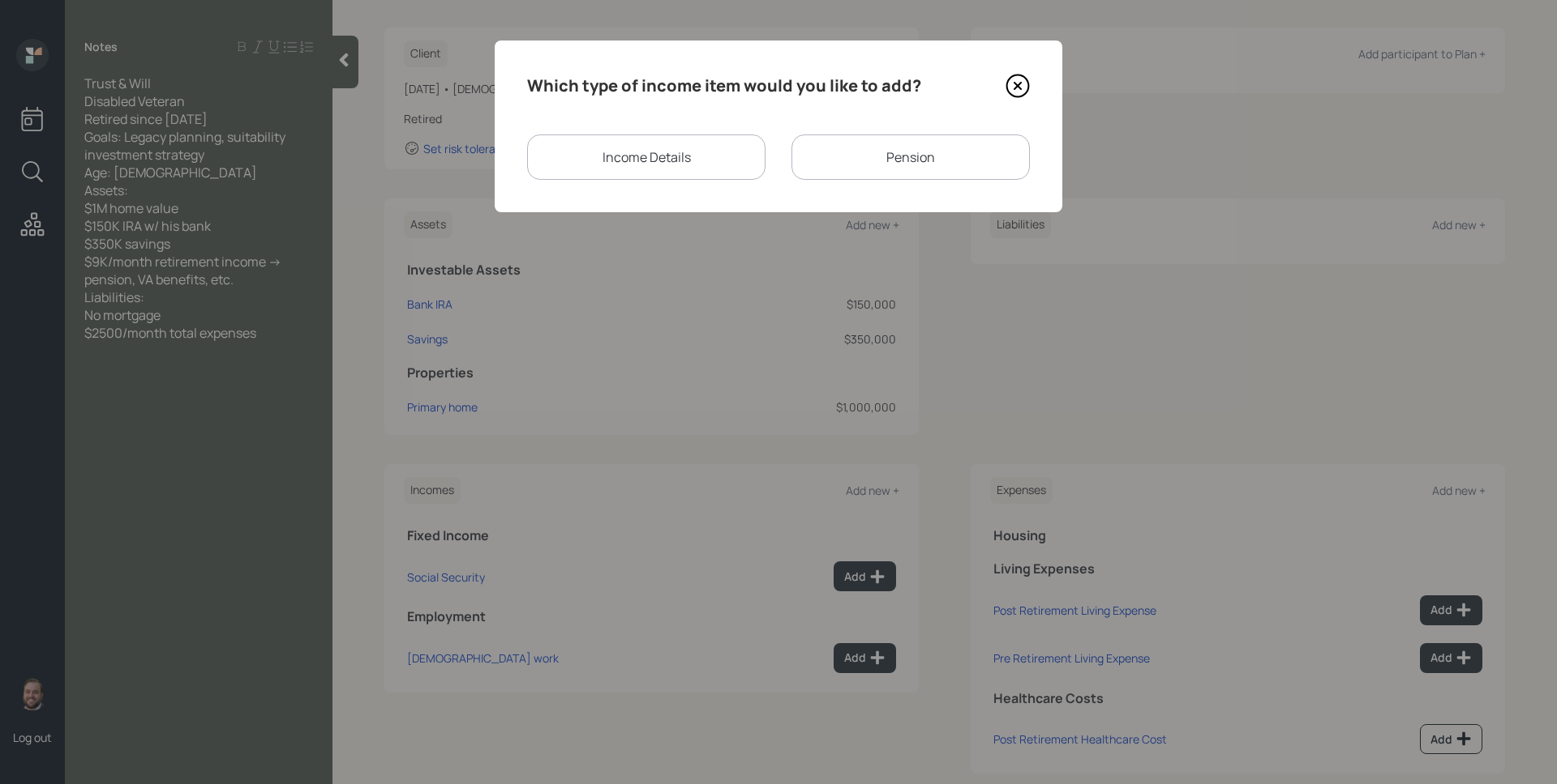
click at [744, 154] on div "Income Details" at bounding box center [646, 158] width 238 height 46
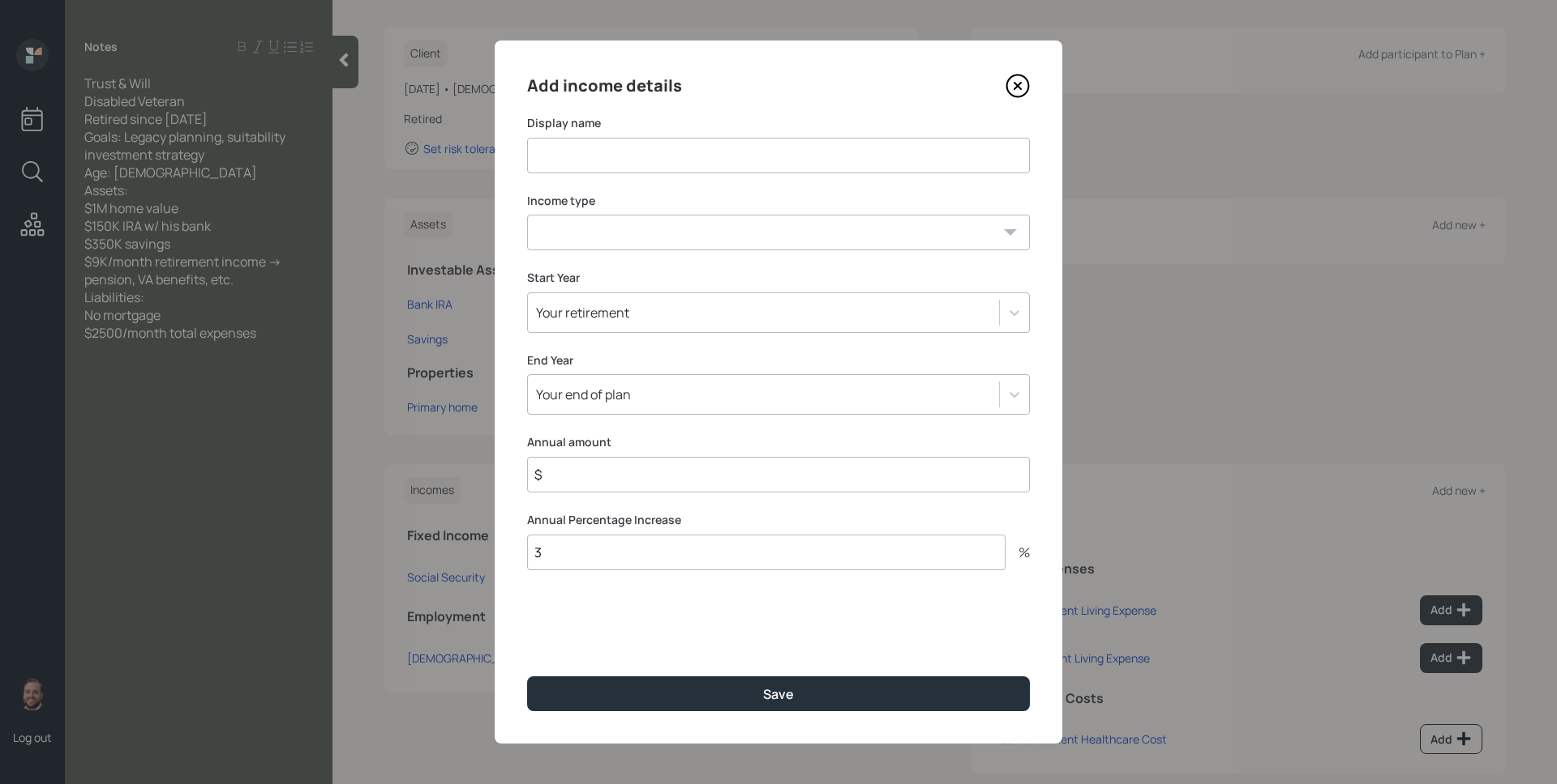
click at [699, 160] on input at bounding box center [778, 156] width 502 height 36
type input "VA Benefits"
click at [709, 236] on select "[DEMOGRAPHIC_DATA] work [DEMOGRAPHIC_DATA] work Self employment Other" at bounding box center [778, 232] width 502 height 36
select select "other"
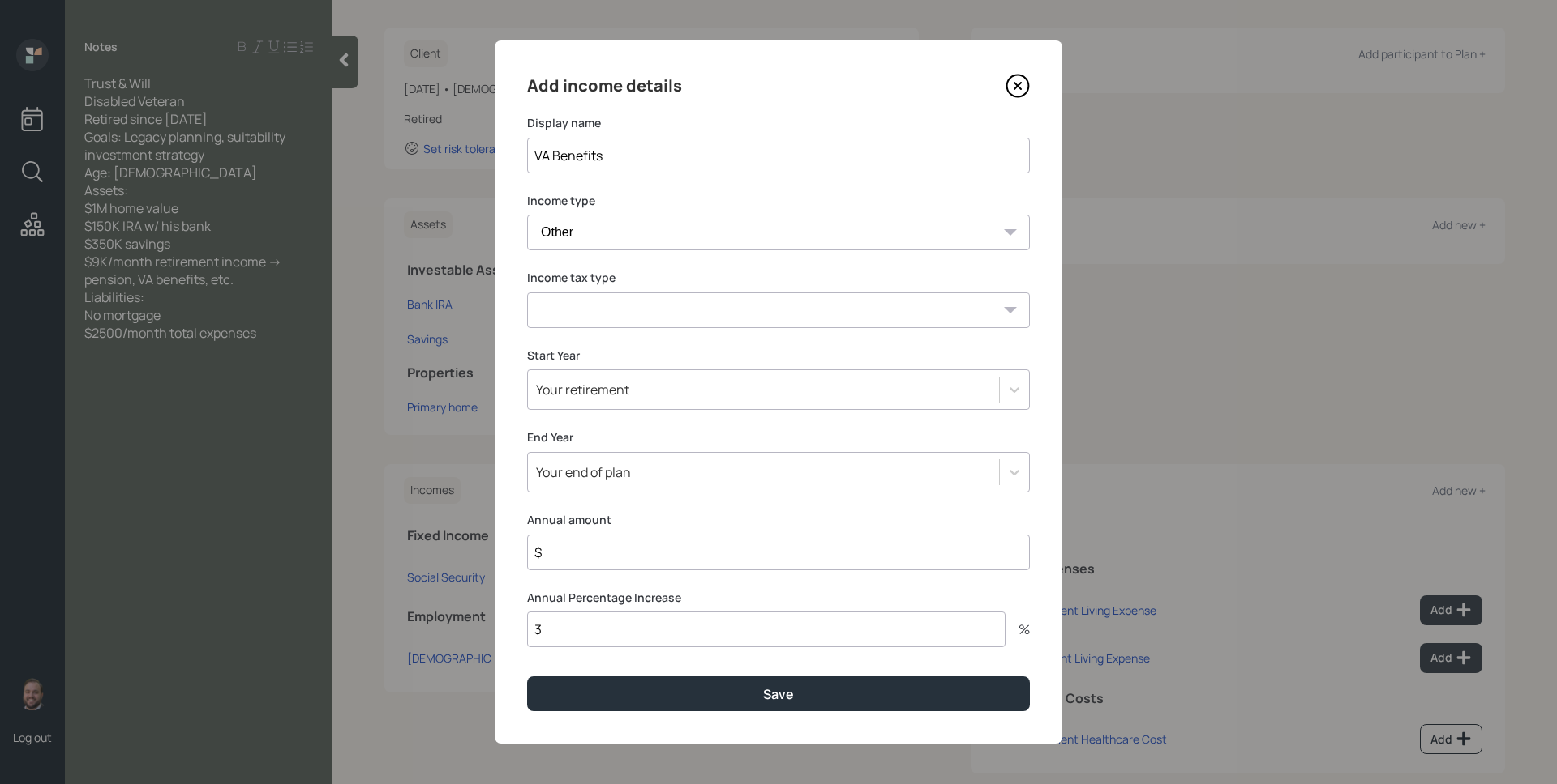
click at [666, 306] on select "Tax-free Earned Self Employment Alimony Royalties Pension / Annuity Interest Di…" at bounding box center [778, 311] width 502 height 36
select select "tax_free"
click at [689, 388] on div "Your retirement" at bounding box center [763, 390] width 471 height 28
click at [666, 550] on input "$" at bounding box center [778, 553] width 502 height 36
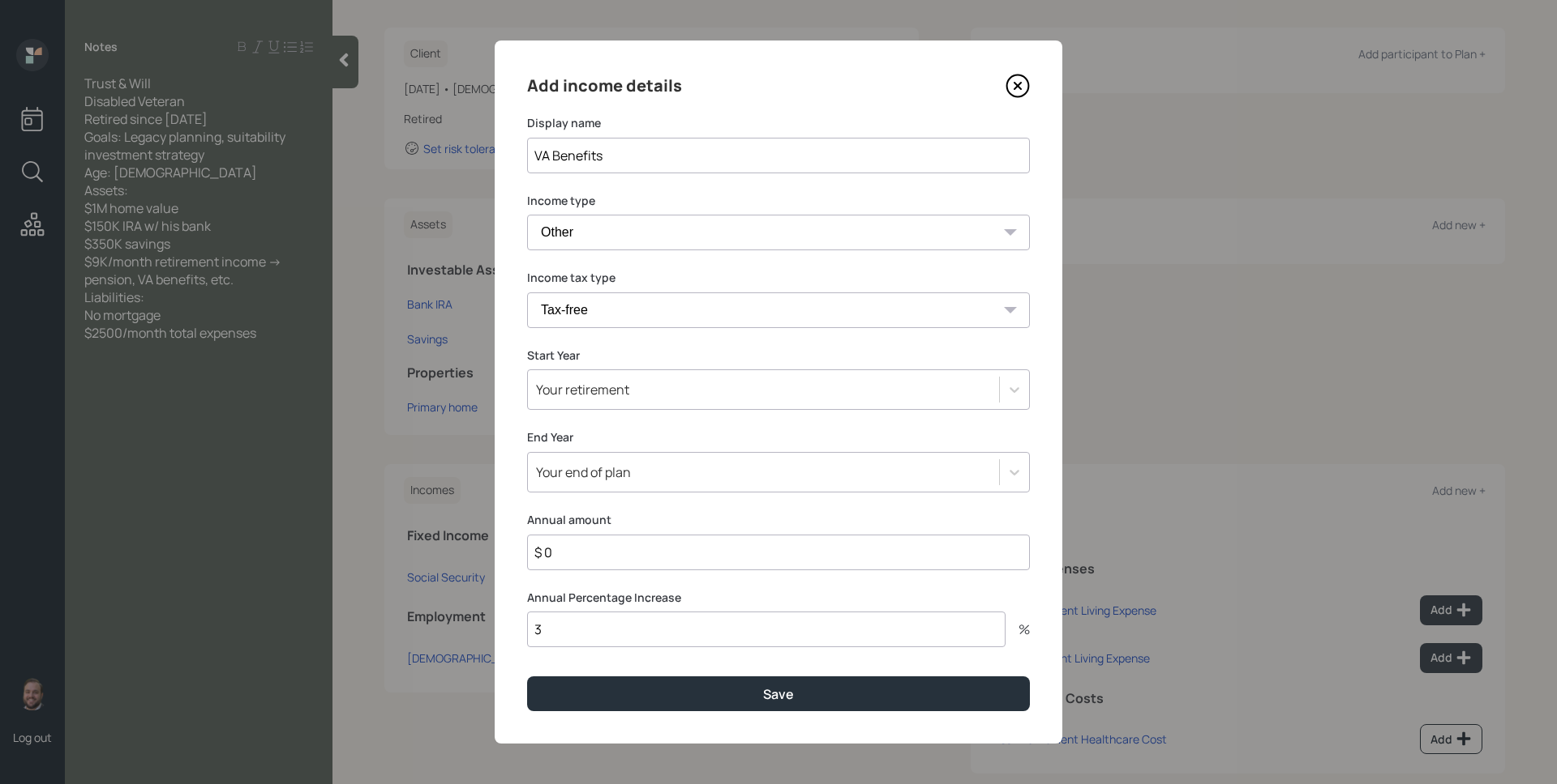
type input "$ 0"
click at [527, 677] on button "Save" at bounding box center [778, 694] width 502 height 35
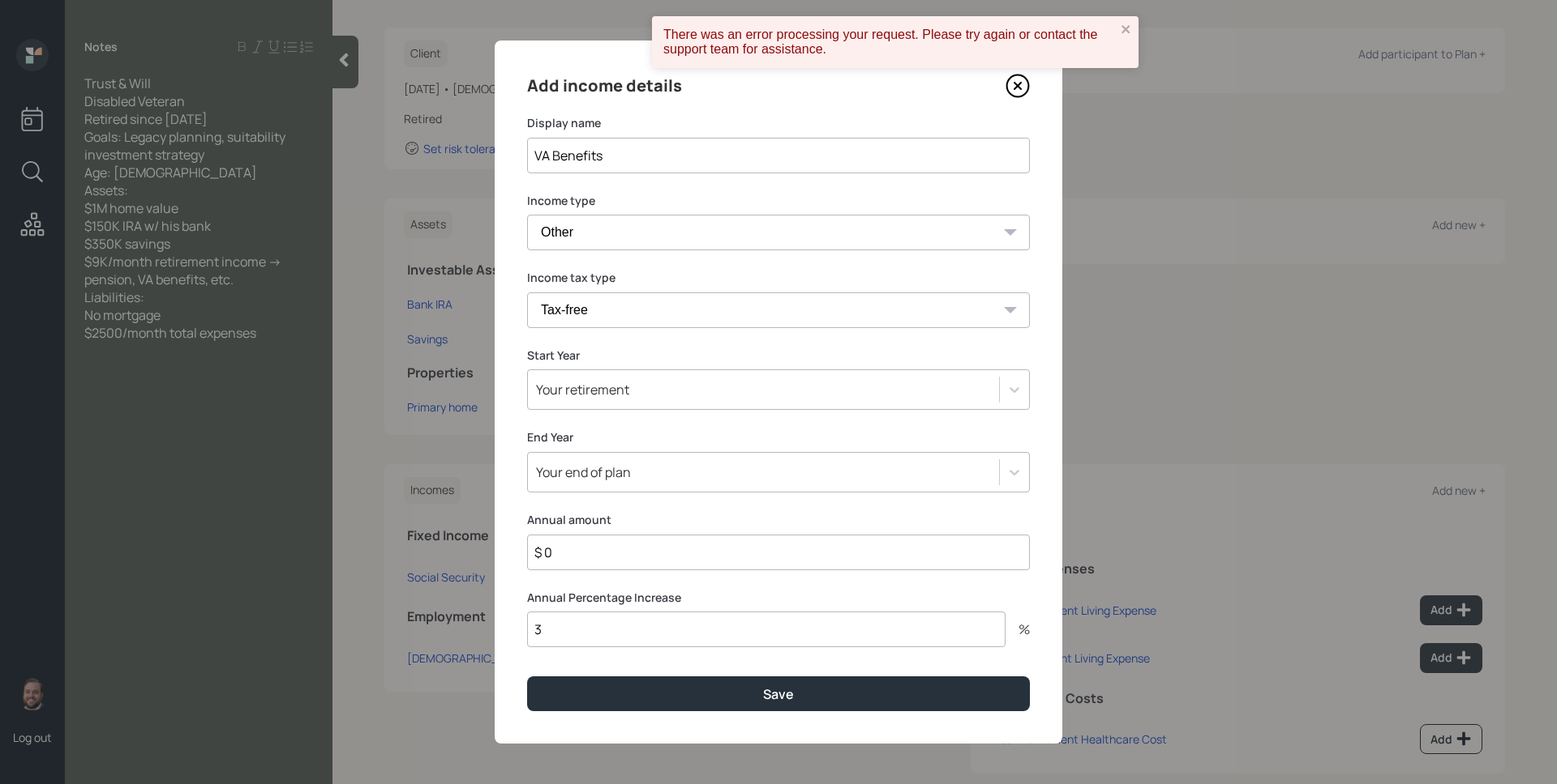
click at [1016, 95] on icon at bounding box center [1018, 86] width 22 height 22
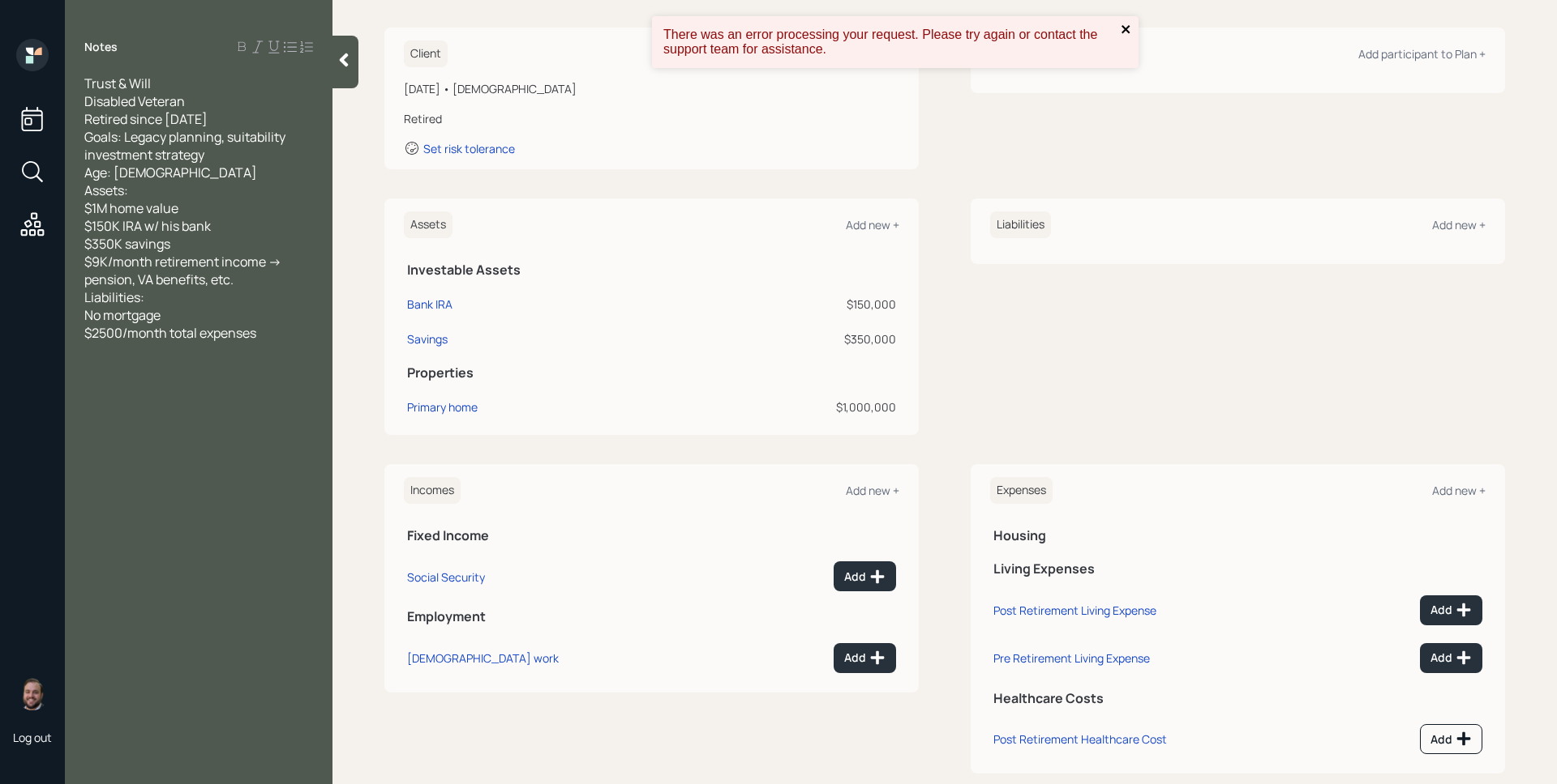
click at [1125, 28] on icon "close" at bounding box center [1125, 29] width 11 height 13
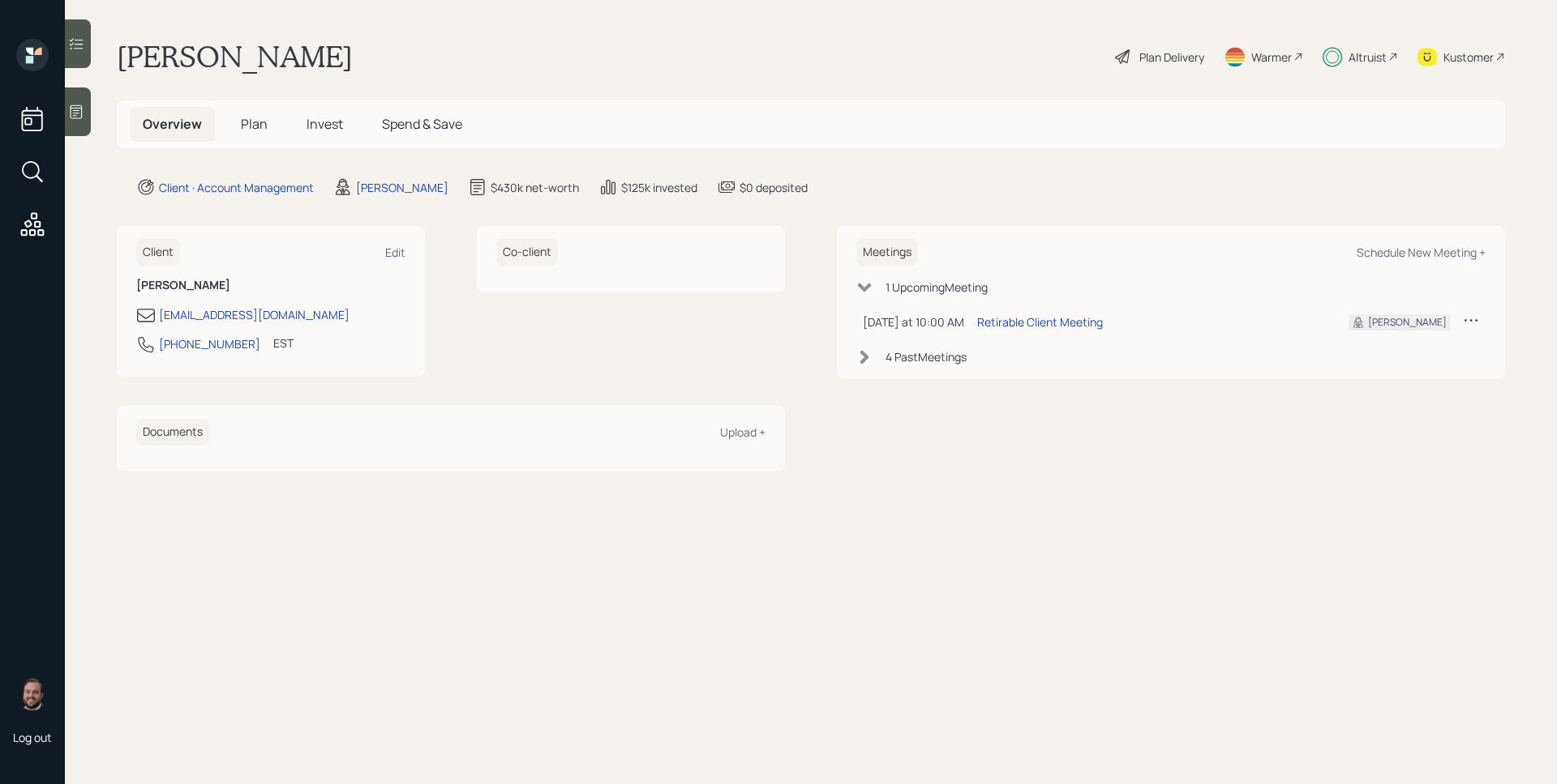
click at [1366, 57] on div "Altruist" at bounding box center [1367, 57] width 38 height 17
